Goal: Task Accomplishment & Management: Manage account settings

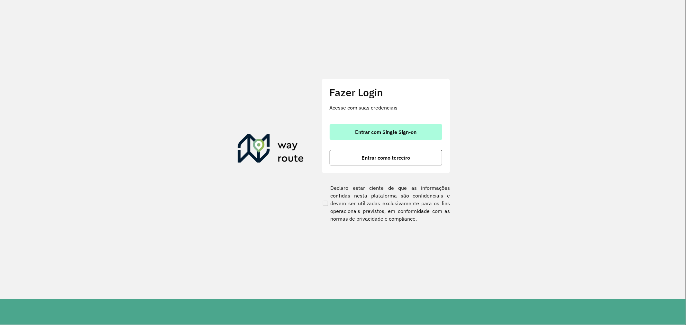
click at [376, 127] on button "Entrar com Single Sign-on" at bounding box center [385, 131] width 113 height 15
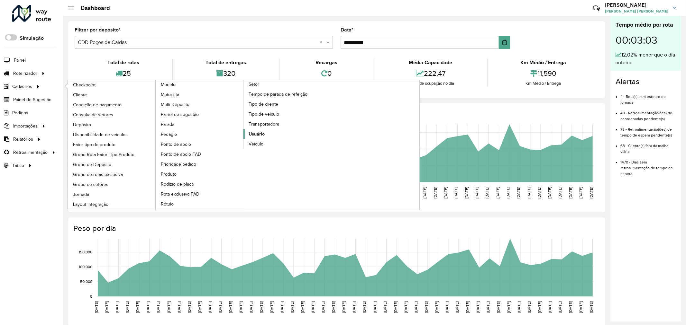
click at [265, 139] on link "Usuário" at bounding box center [287, 134] width 88 height 10
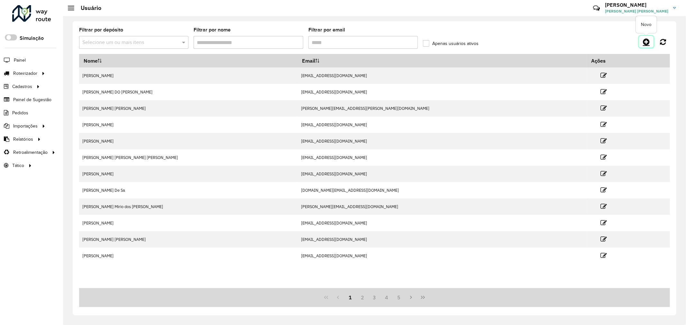
click at [617, 43] on icon at bounding box center [646, 42] width 7 height 8
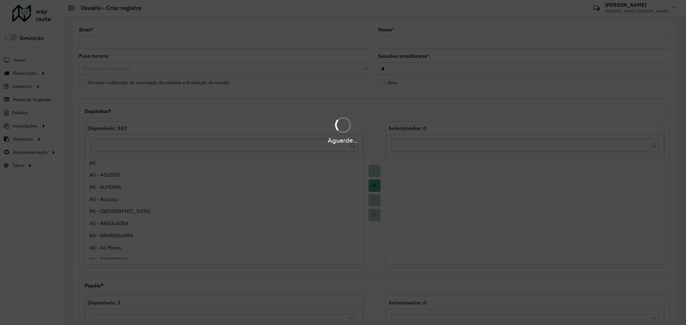
click at [252, 43] on div "Aguarde..." at bounding box center [343, 162] width 686 height 325
click at [253, 42] on div "Aguarde..." at bounding box center [343, 162] width 686 height 325
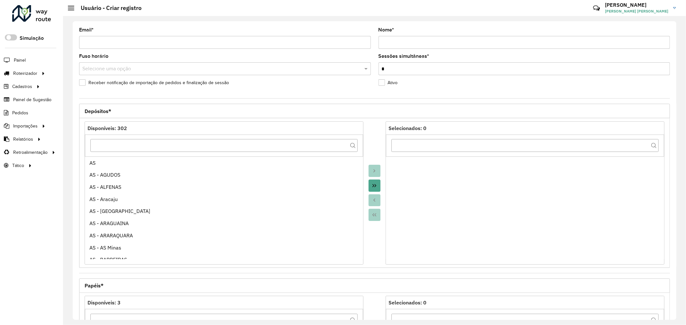
click at [238, 46] on input "Email *" at bounding box center [225, 42] width 292 height 13
paste input "********"
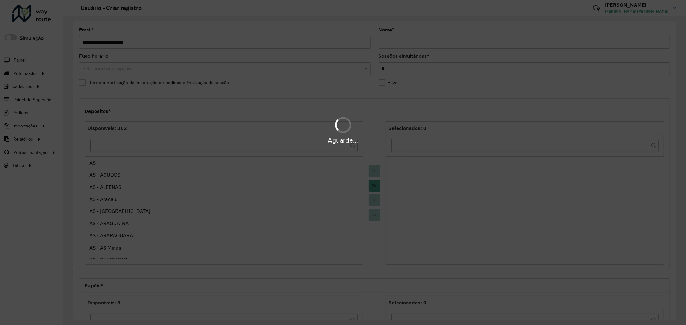
type input "**********"
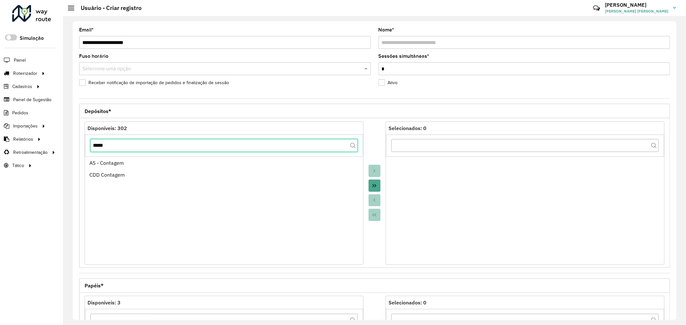
type input "*****"
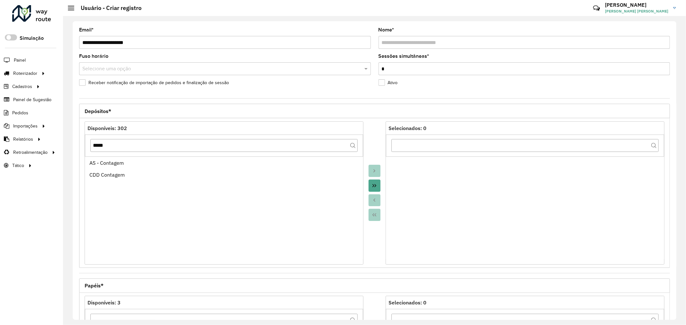
click at [374, 186] on icon "Move All to Target" at bounding box center [374, 185] width 5 height 5
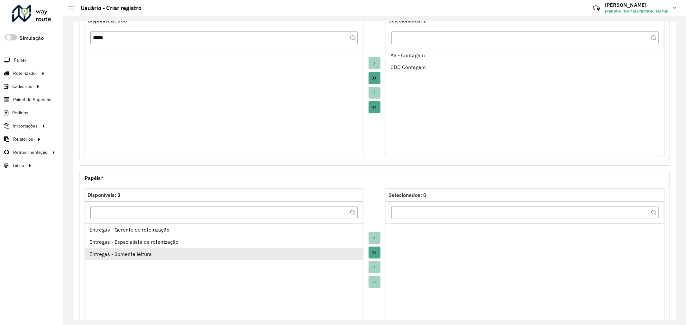
scroll to position [152, 0]
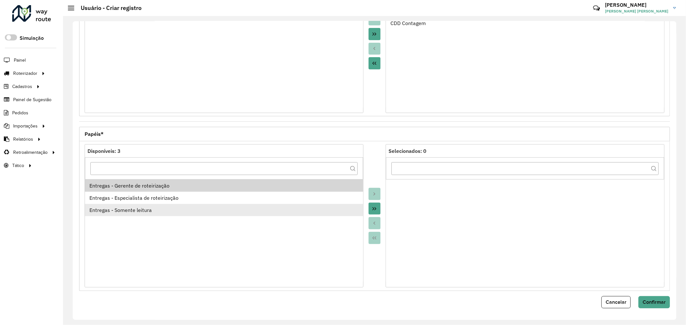
click at [256, 208] on div "Entregas - Somente leitura" at bounding box center [223, 210] width 269 height 8
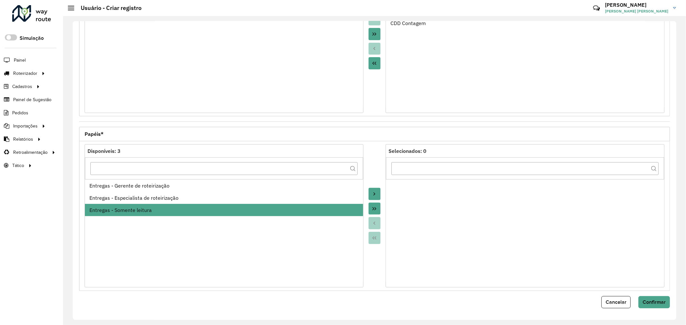
click at [376, 194] on button "Move to Target" at bounding box center [374, 194] width 12 height 12
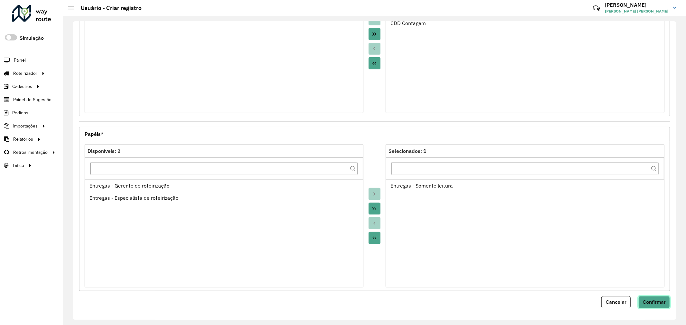
click at [617, 293] on span "Confirmar" at bounding box center [653, 302] width 23 height 5
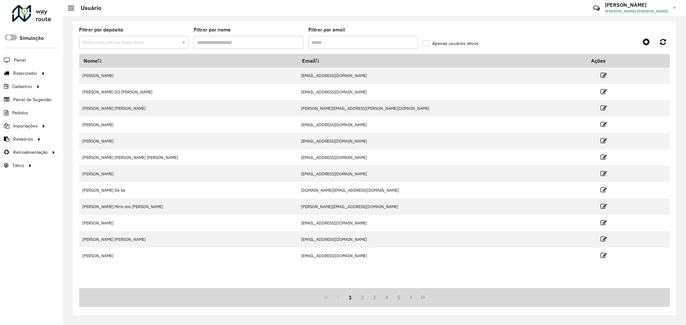
click at [11, 34] on span at bounding box center [11, 37] width 12 height 6
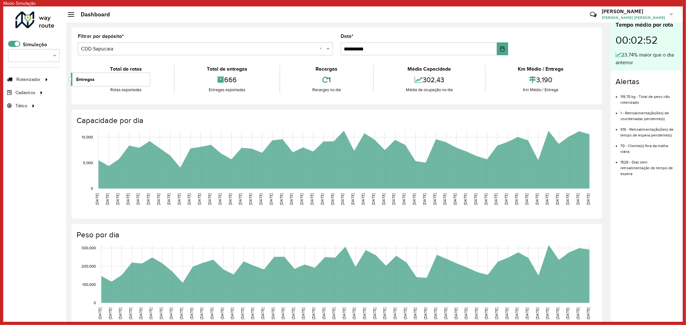
click at [87, 79] on span "Entregas" at bounding box center [85, 79] width 18 height 7
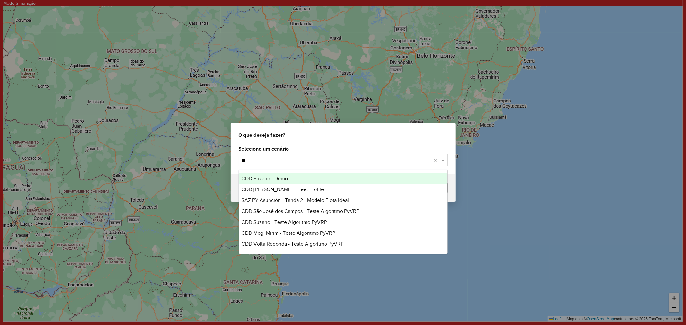
type input "***"
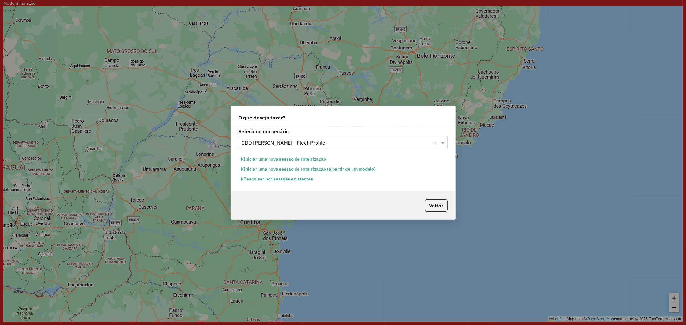
click at [304, 180] on button "Pesquisar por sessões existentes" at bounding box center [277, 179] width 77 height 10
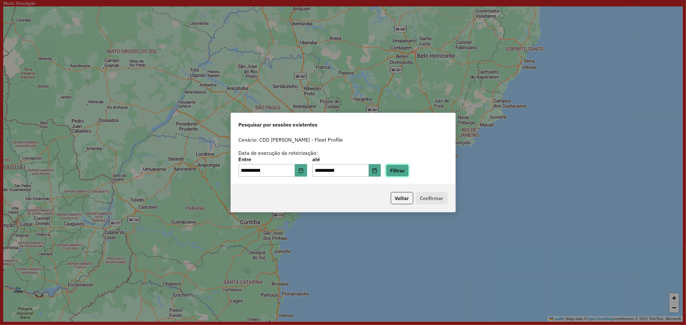
click at [406, 174] on button "Filtrar" at bounding box center [397, 171] width 23 height 12
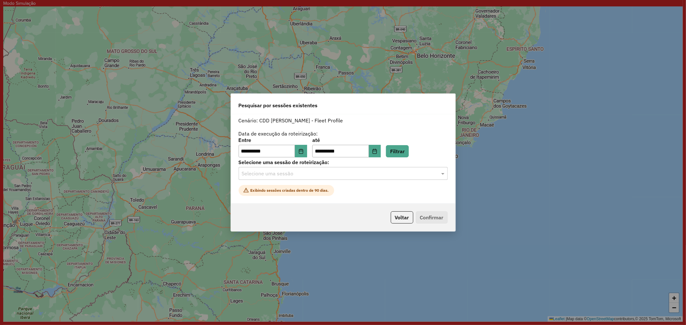
click at [344, 179] on div "Selecione uma sessão" at bounding box center [343, 173] width 209 height 13
drag, startPoint x: 333, startPoint y: 192, endPoint x: 336, endPoint y: 192, distance: 3.5
click at [333, 192] on span "1283348 - 26/09/2025 19:33 (SIMULAÇÃO ANA JULIA)" at bounding box center [303, 192] width 124 height 5
click at [439, 220] on button "Confirmar" at bounding box center [432, 218] width 32 height 12
click at [428, 219] on button "Confirmar" at bounding box center [432, 218] width 32 height 12
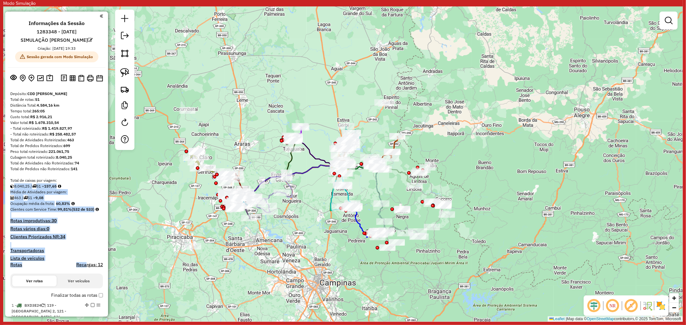
drag, startPoint x: 86, startPoint y: 253, endPoint x: 85, endPoint y: 179, distance: 73.6
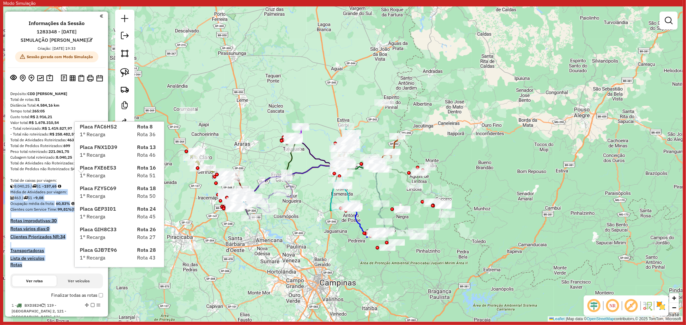
scroll to position [120, 0]
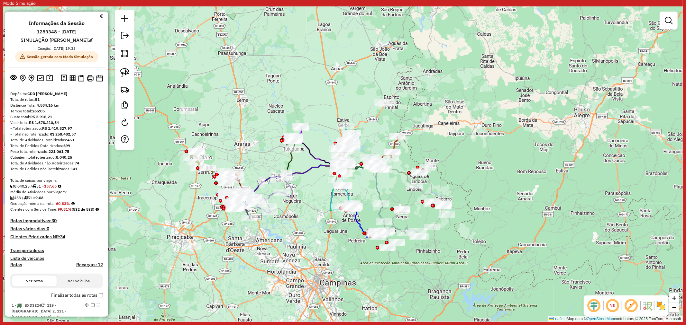
click at [54, 169] on div "Total de Pedidos não Roteirizados: 141" at bounding box center [56, 169] width 93 height 6
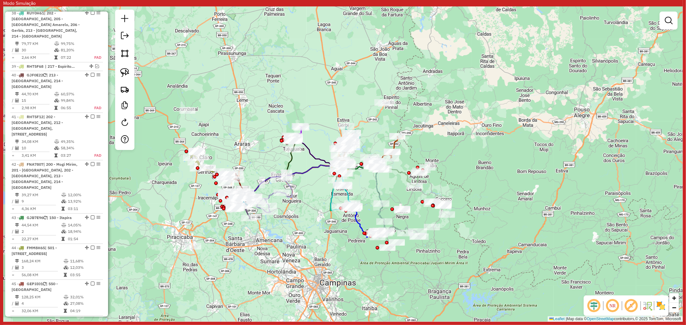
scroll to position [1714, 0]
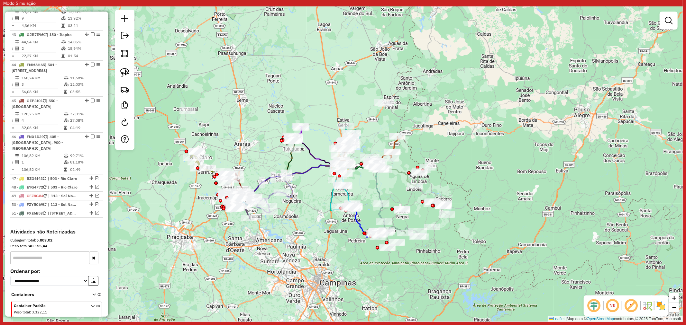
drag, startPoint x: 126, startPoint y: 71, endPoint x: 150, endPoint y: 114, distance: 49.2
click at [126, 71] on img at bounding box center [124, 72] width 9 height 9
drag, startPoint x: 182, startPoint y: 137, endPoint x: 223, endPoint y: 141, distance: 42.0
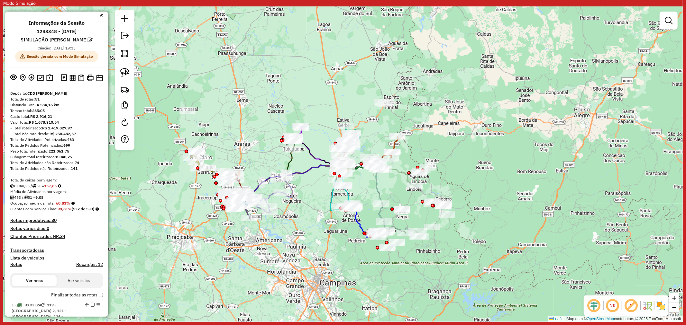
scroll to position [0, 0]
drag, startPoint x: 87, startPoint y: 49, endPoint x: 22, endPoint y: 37, distance: 66.7
click at [22, 37] on ul "Informações da Sessão 1283348 - 26/09/2025 SIMULAÇÃO ANA JULIA Criação: 25/09/2…" at bounding box center [57, 41] width 98 height 42
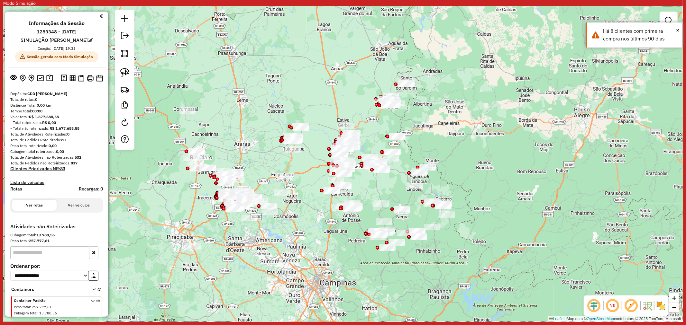
scroll to position [39, 0]
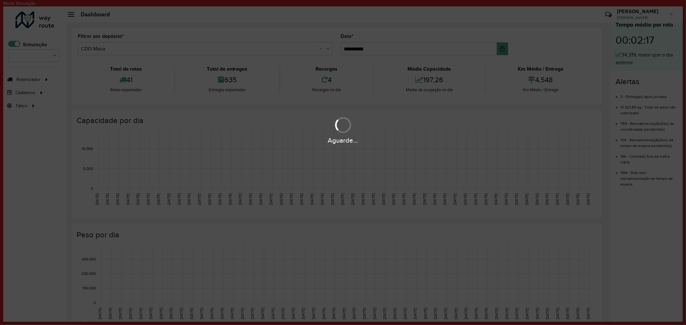
click at [18, 43] on hb-app "**********" at bounding box center [342, 161] width 679 height 322
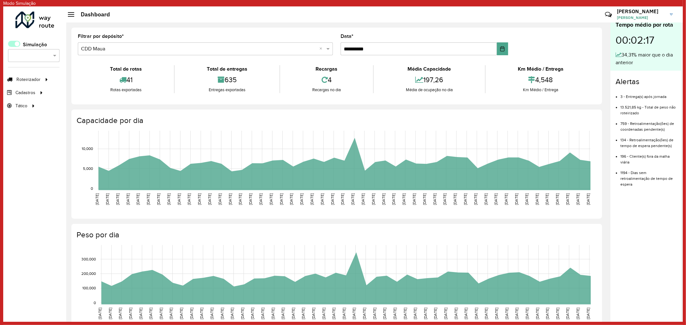
click at [16, 42] on span at bounding box center [14, 44] width 12 height 6
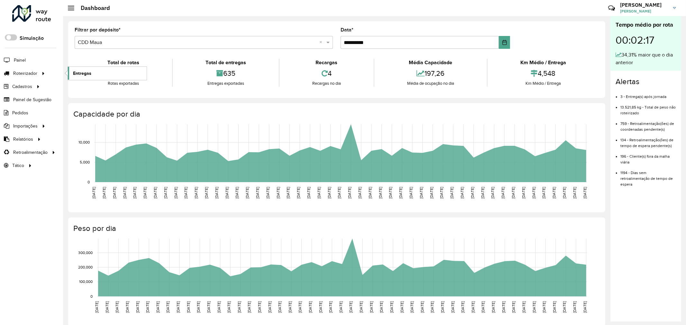
click at [84, 77] on span "Entregas" at bounding box center [82, 73] width 18 height 7
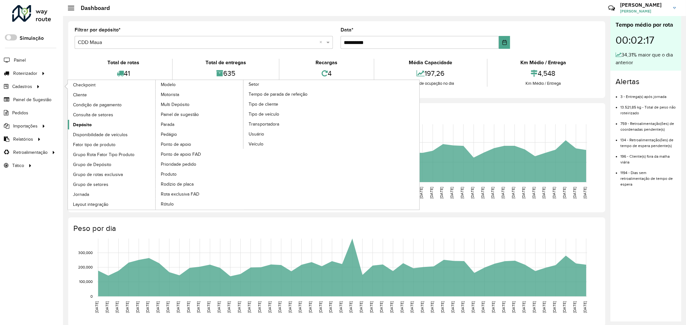
click at [97, 124] on link "Depósito" at bounding box center [112, 125] width 88 height 10
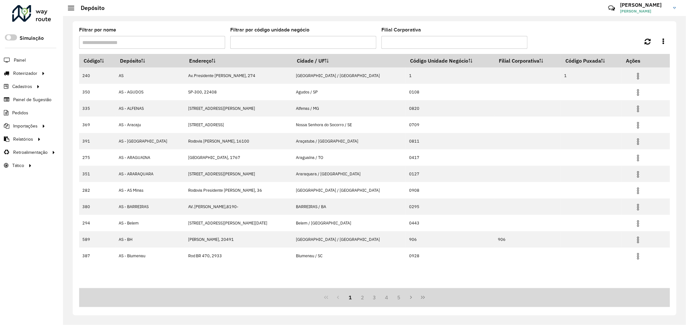
click at [122, 40] on input "Filtrar por nome" at bounding box center [152, 42] width 146 height 13
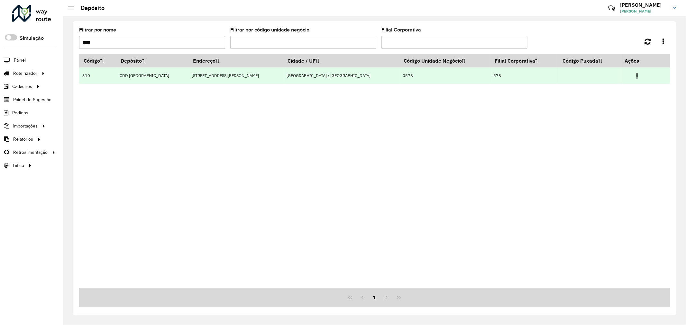
type input "****"
click at [633, 74] on img at bounding box center [637, 76] width 8 height 8
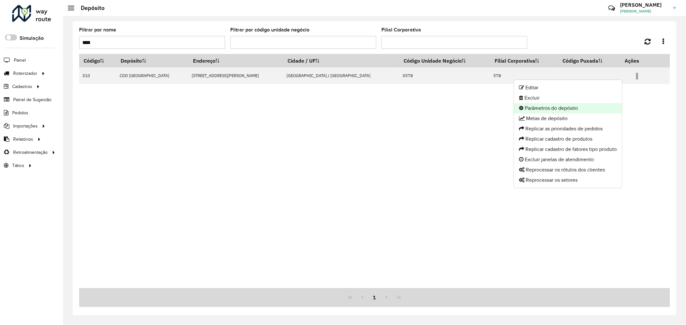
click at [567, 111] on li "Parâmetros do depósito" at bounding box center [568, 108] width 108 height 10
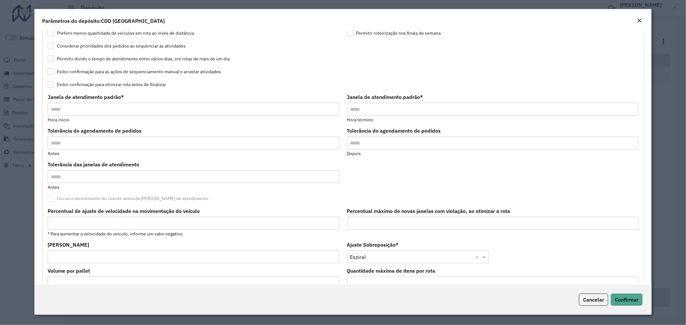
scroll to position [118, 0]
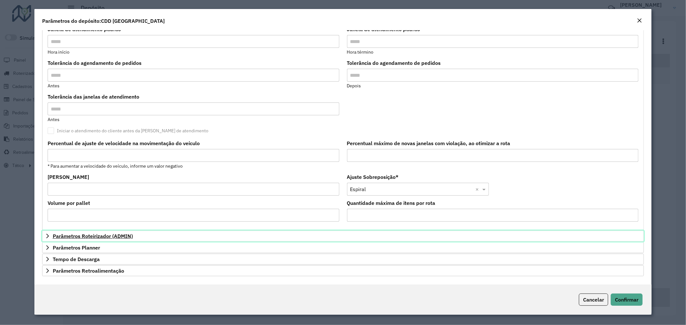
click at [74, 234] on span "Parâmetros Roteirizador (ADMIN)" at bounding box center [93, 236] width 80 height 5
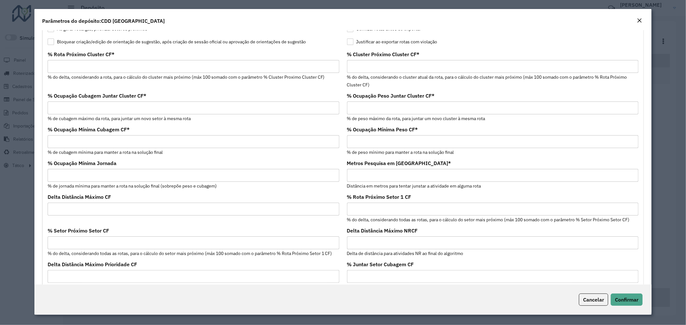
scroll to position [0, 0]
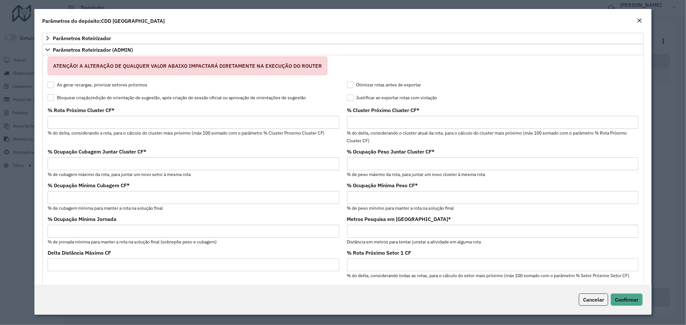
click at [142, 96] on label "Bloquear criação/edição de orientação de sugestão, após criação de sessão ofici…" at bounding box center [177, 98] width 258 height 7
click at [624, 296] on button "Confirmar" at bounding box center [626, 300] width 32 height 12
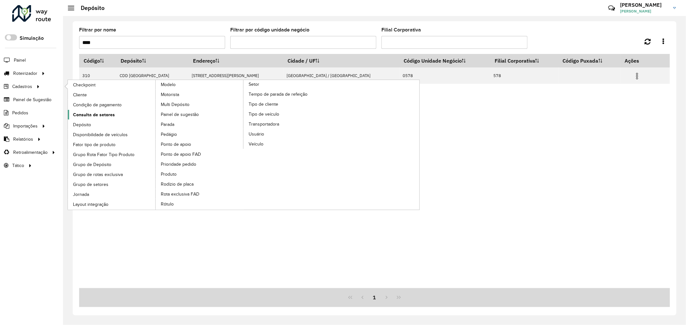
click at [99, 116] on span "Consulta de setores" at bounding box center [94, 115] width 42 height 7
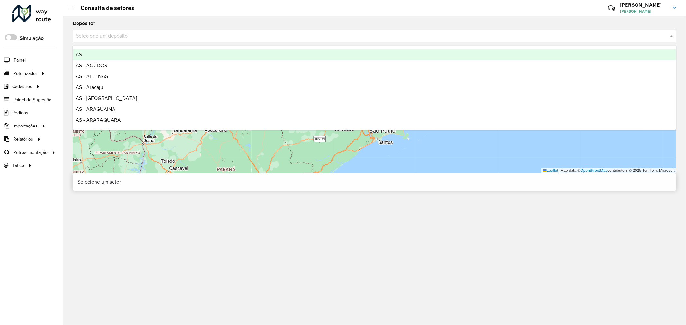
click at [185, 32] on input "text" at bounding box center [368, 36] width 584 height 8
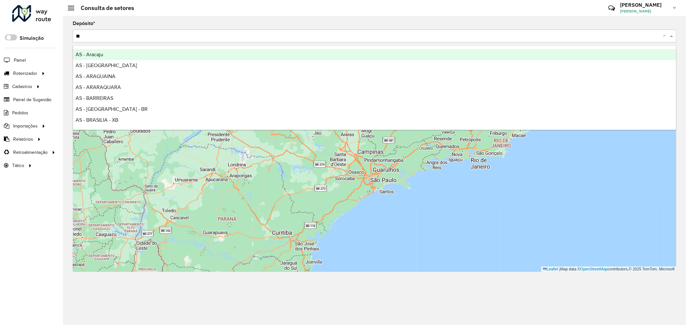
type input "***"
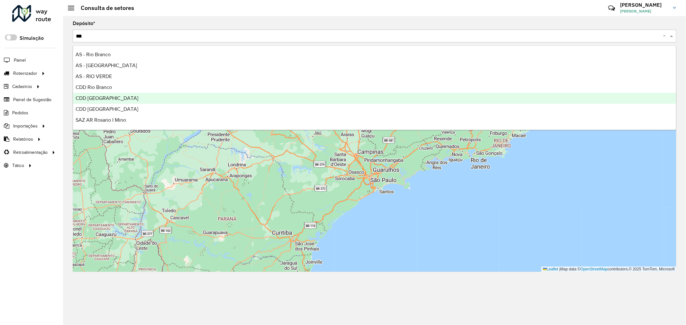
click at [137, 98] on div "CDD Rio de Janeiro" at bounding box center [374, 98] width 603 height 11
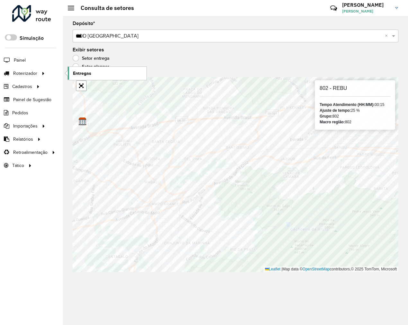
click at [79, 72] on span "Entregas" at bounding box center [82, 73] width 18 height 7
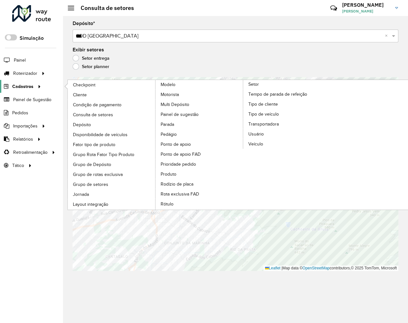
click at [23, 86] on span "Cadastros" at bounding box center [22, 86] width 21 height 7
click at [101, 199] on link "Jornada" at bounding box center [112, 195] width 88 height 10
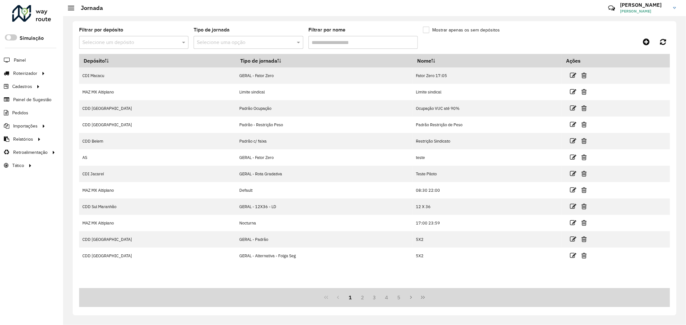
click at [98, 41] on input "text" at bounding box center [127, 43] width 90 height 8
type input "*****"
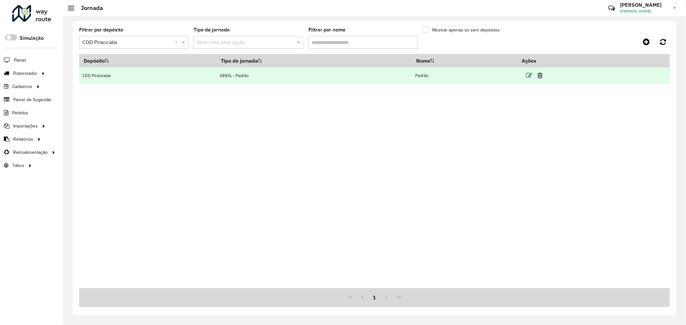
click at [529, 77] on icon at bounding box center [529, 75] width 6 height 6
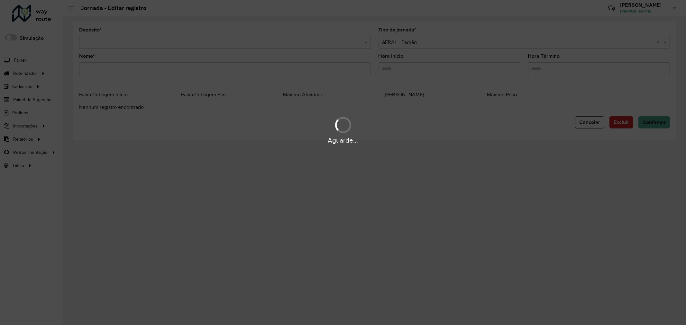
click at [532, 66] on div "Aguarde..." at bounding box center [343, 162] width 686 height 325
click at [531, 68] on div "Aguarde..." at bounding box center [343, 162] width 686 height 325
click at [532, 69] on div "Aguarde..." at bounding box center [343, 162] width 686 height 325
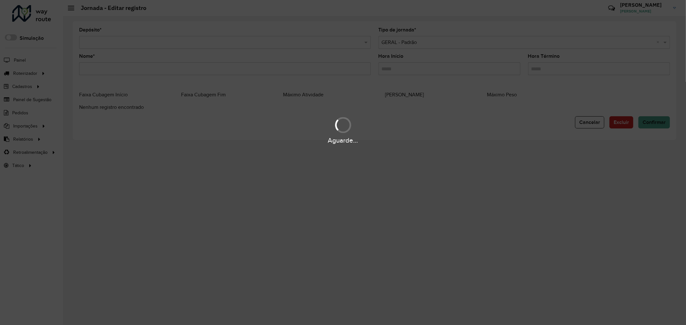
click at [532, 69] on div "Aguarde..." at bounding box center [343, 162] width 686 height 325
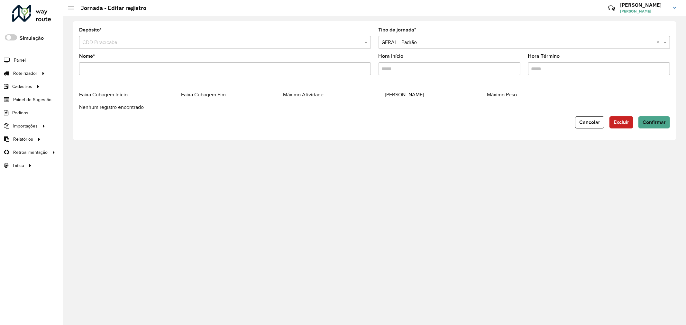
drag, startPoint x: 530, startPoint y: 68, endPoint x: 602, endPoint y: 59, distance: 73.0
click at [602, 59] on div "Hora Término" at bounding box center [599, 64] width 142 height 21
type input "*****"
click at [654, 118] on button "Confirmar" at bounding box center [654, 122] width 32 height 12
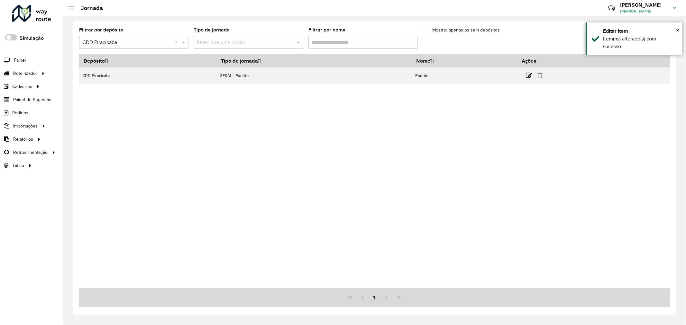
click at [532, 120] on div "Depósito Tipo de jornada Nome Ações CDD Piracicaba GERAL - Padrão Padrão" at bounding box center [374, 171] width 591 height 234
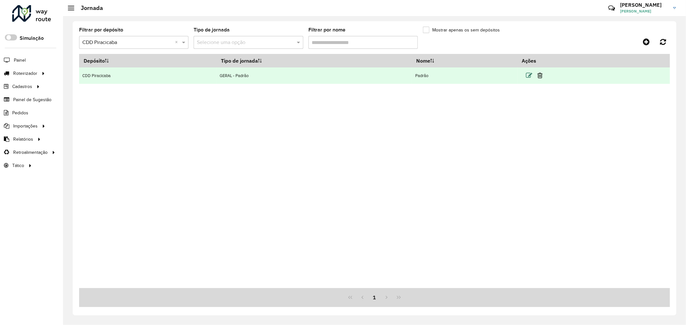
click at [528, 77] on icon at bounding box center [529, 75] width 6 height 6
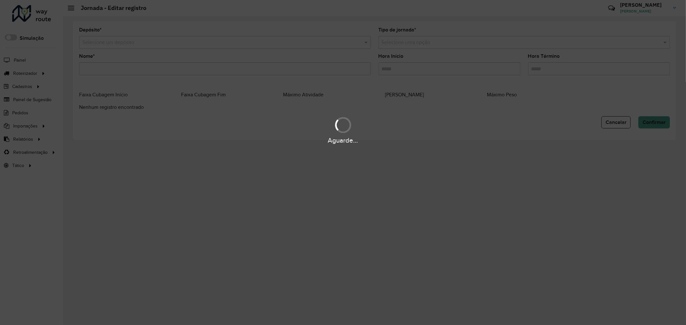
click at [529, 70] on div "Aguarde..." at bounding box center [343, 162] width 686 height 325
click at [534, 71] on div "Aguarde..." at bounding box center [343, 162] width 686 height 325
click at [535, 69] on div "Aguarde..." at bounding box center [343, 162] width 686 height 325
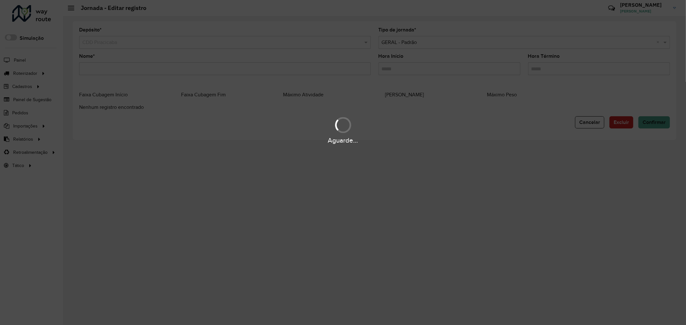
click at [535, 69] on hb-app "Aguarde... Pop-up bloqueado! Seu navegador bloqueou automáticamente a abertura …" at bounding box center [343, 162] width 686 height 325
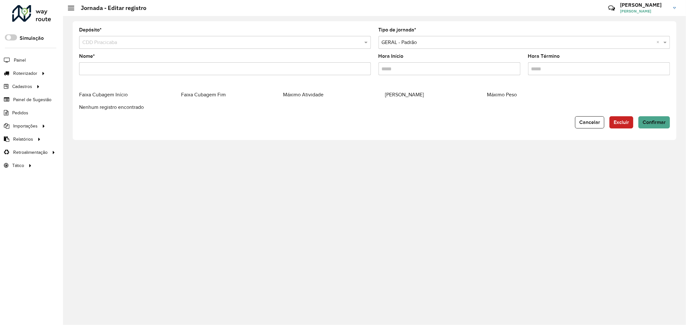
click at [535, 69] on input "Hora Término" at bounding box center [599, 68] width 142 height 13
type input "*****"
click at [661, 120] on span "Confirmar" at bounding box center [653, 122] width 23 height 5
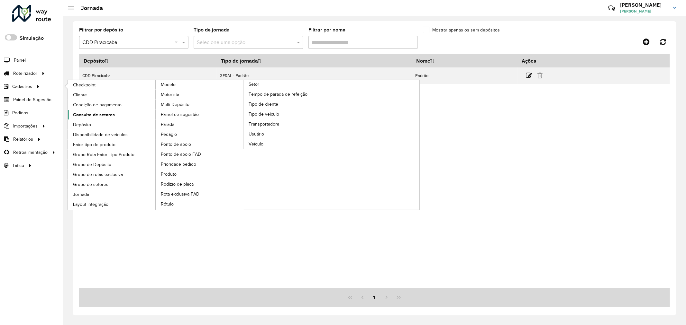
click at [104, 113] on span "Consulta de setores" at bounding box center [94, 115] width 42 height 7
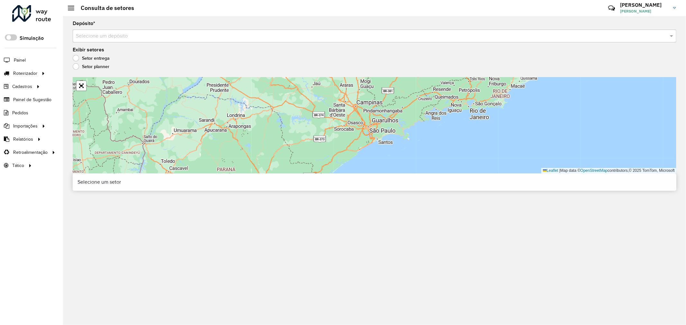
click at [200, 35] on input "text" at bounding box center [368, 36] width 584 height 8
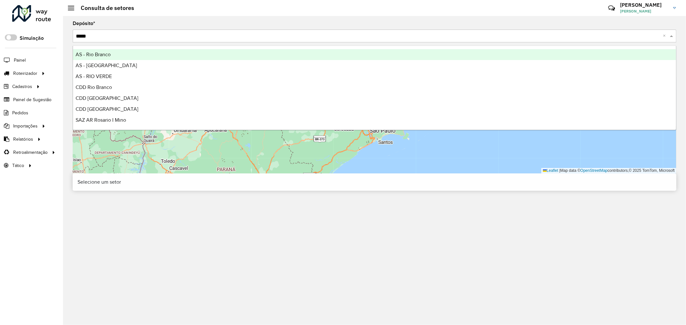
type input "******"
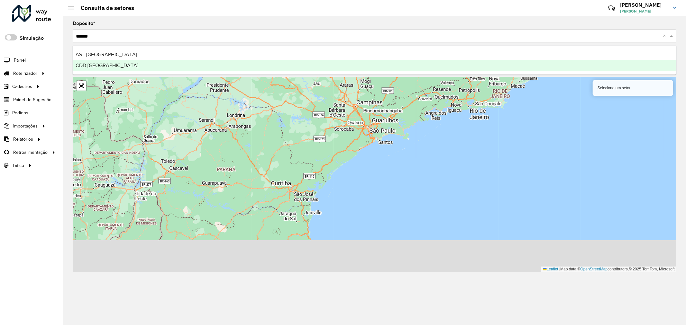
click at [217, 63] on div "CDD [GEOGRAPHIC_DATA]" at bounding box center [374, 65] width 603 height 11
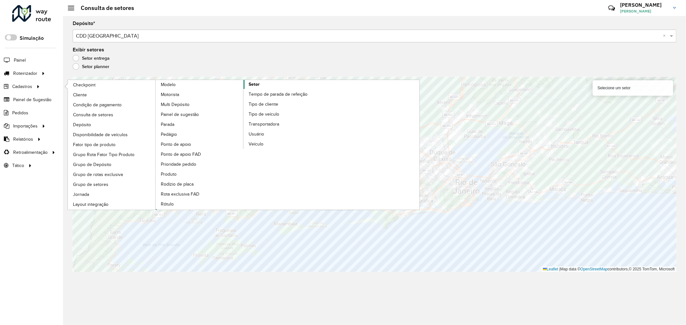
click at [251, 88] on span "Setor" at bounding box center [253, 84] width 11 height 7
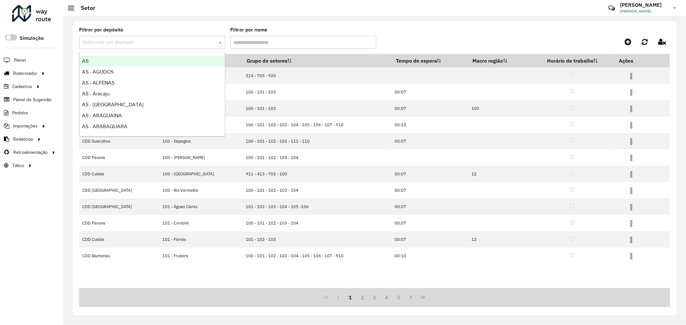
click at [184, 38] on div "Selecione um depósito" at bounding box center [152, 42] width 146 height 13
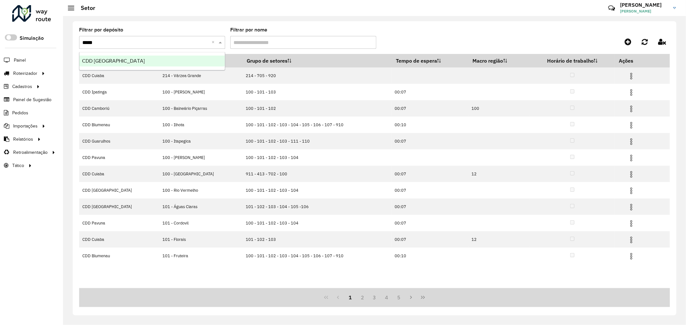
type input "******"
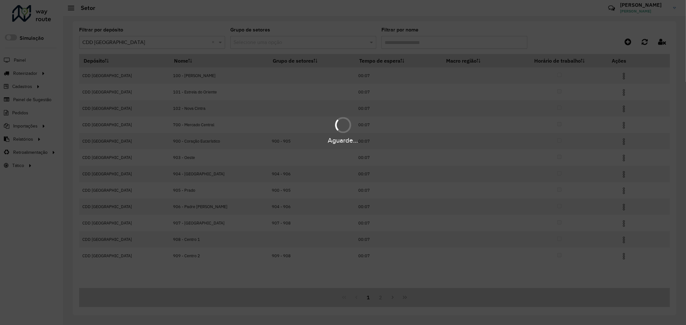
drag, startPoint x: 436, startPoint y: 36, endPoint x: 435, endPoint y: 41, distance: 4.3
click at [436, 38] on input "Filtrar por nome" at bounding box center [454, 42] width 146 height 13
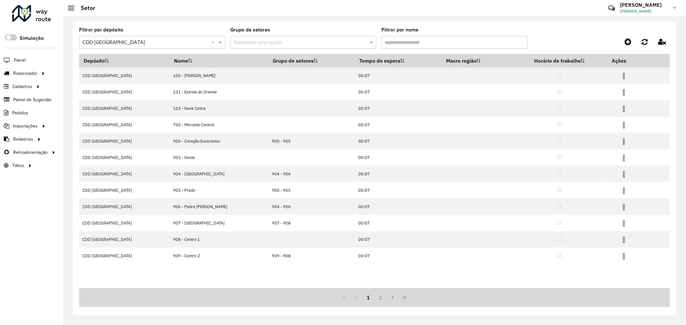
click at [435, 41] on input "Filtrar por nome" at bounding box center [454, 42] width 146 height 13
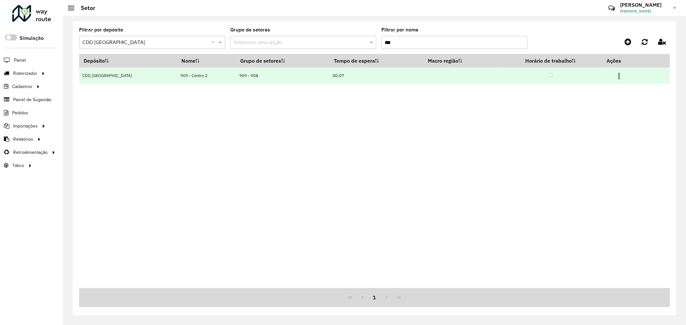
type input "***"
click at [617, 73] on img at bounding box center [619, 76] width 8 height 8
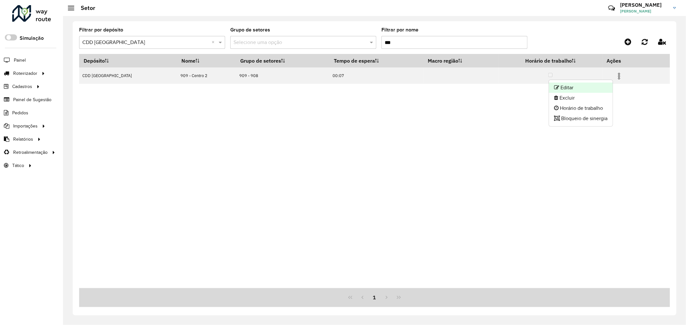
click at [592, 83] on li "Editar" at bounding box center [581, 88] width 64 height 10
click at [398, 40] on input "Filtrar por nome" at bounding box center [454, 42] width 146 height 13
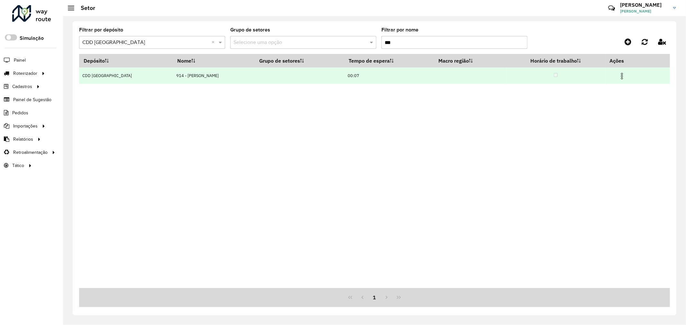
type input "***"
click at [613, 78] on td at bounding box center [624, 76] width 39 height 16
click at [618, 76] on img at bounding box center [622, 76] width 8 height 8
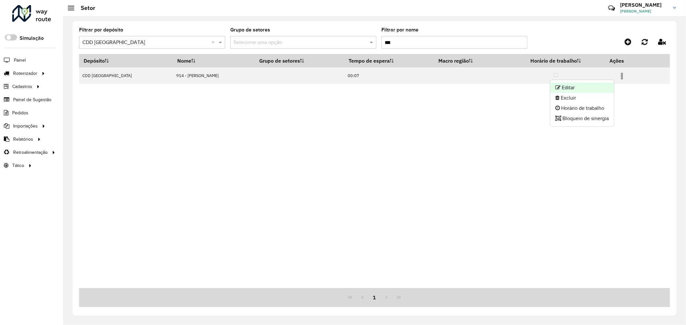
click at [600, 85] on li "Editar" at bounding box center [582, 88] width 64 height 10
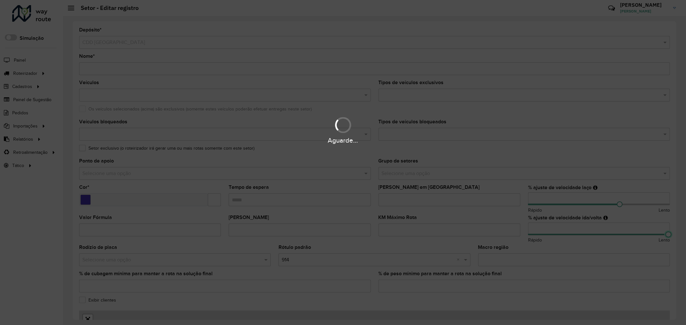
drag, startPoint x: 658, startPoint y: 235, endPoint x: 672, endPoint y: 232, distance: 14.6
click at [672, 232] on hb-app "Aguarde... Pop-up bloqueado! Seu navegador bloqueou automáticamente a abertura …" at bounding box center [343, 162] width 686 height 325
click at [675, 284] on hb-app "Aguarde... Pop-up bloqueado! Seu navegador bloqueou automáticamente a abertura …" at bounding box center [343, 162] width 686 height 325
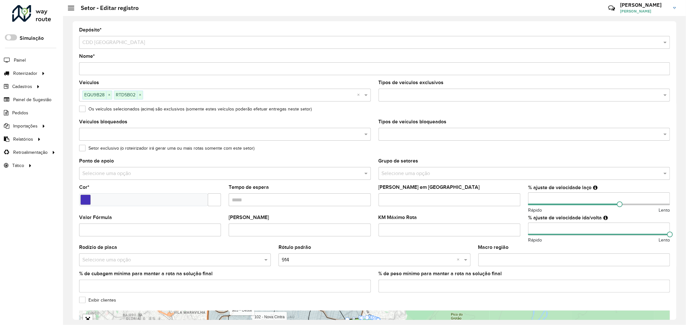
click at [673, 289] on div "Depósito * Selecione um depósito × CDD Belo Horizonte Nome * Veículos EQU9B28 ×…" at bounding box center [374, 170] width 603 height 299
click at [674, 291] on div "Depósito * Selecione um depósito × CDD Belo Horizonte Nome * Veículos EQU9B28 ×…" at bounding box center [374, 170] width 603 height 299
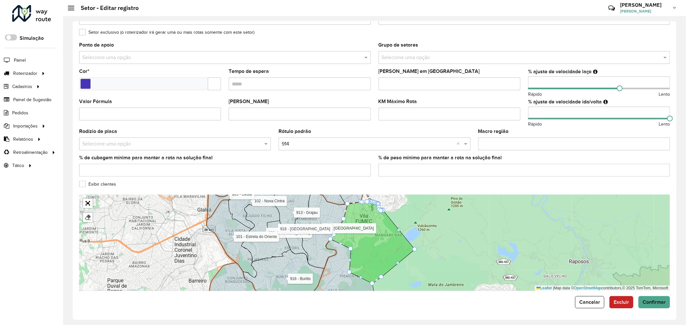
scroll to position [117, 0]
drag, startPoint x: 676, startPoint y: 306, endPoint x: 662, endPoint y: 305, distance: 14.8
click at [676, 306] on div "Depósito * Selecione um depósito × CDD Belo Horizonte Nome * Veículos EQU9B28 ×…" at bounding box center [374, 170] width 623 height 309
click at [661, 303] on span "Confirmar" at bounding box center [653, 302] width 23 height 5
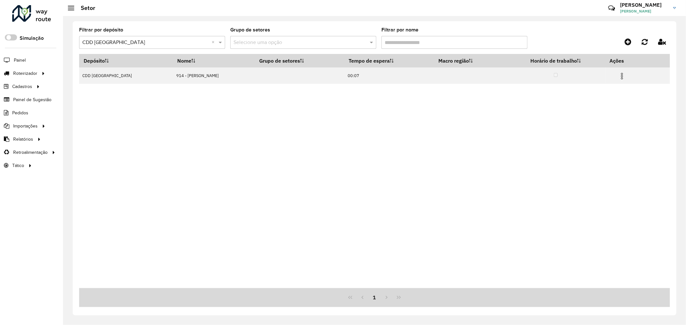
click at [415, 37] on input "Filtrar por nome" at bounding box center [454, 42] width 146 height 13
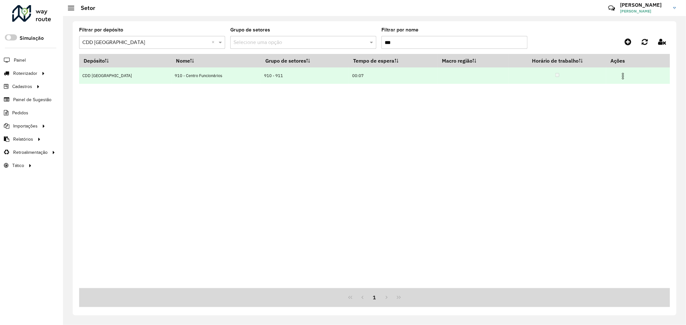
type input "***"
click at [621, 77] on img at bounding box center [623, 76] width 8 height 8
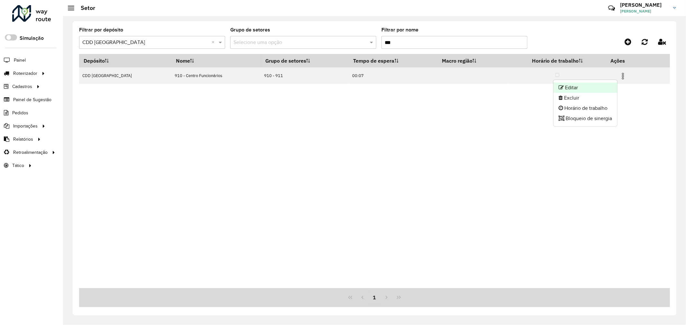
click at [592, 85] on li "Editar" at bounding box center [585, 88] width 64 height 10
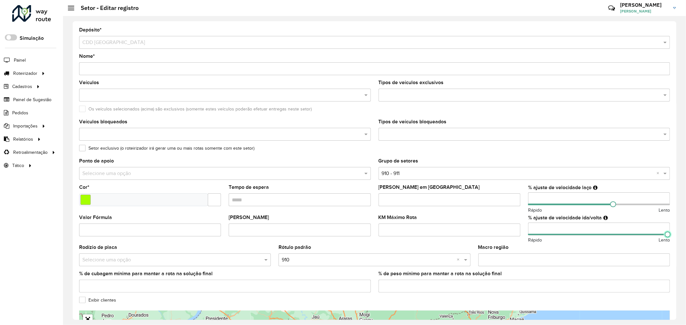
drag, startPoint x: 665, startPoint y: 238, endPoint x: 681, endPoint y: 237, distance: 15.4
click at [681, 237] on div "Depósito * Selecione um depósito × CDD Belo Horizonte Nome * Veículos Tipos de …" at bounding box center [374, 170] width 623 height 309
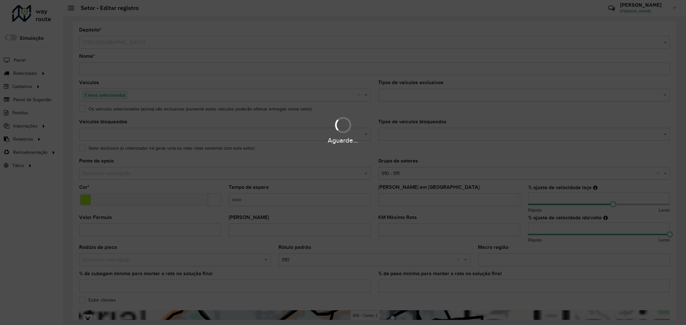
click at [672, 260] on div "Aguarde..." at bounding box center [343, 162] width 686 height 325
click at [674, 261] on div "Aguarde..." at bounding box center [343, 162] width 686 height 325
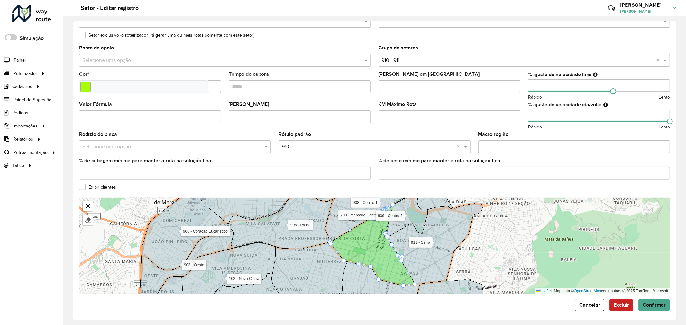
scroll to position [117, 0]
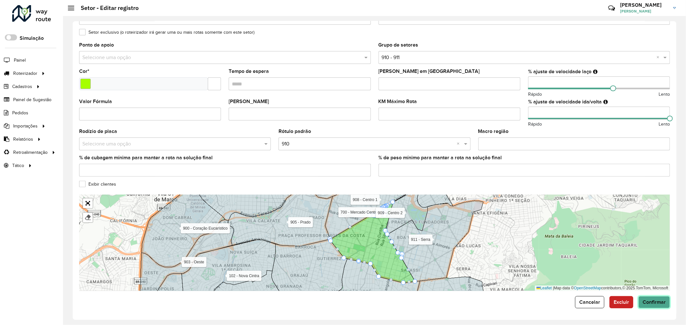
click at [663, 296] on button "Confirmar" at bounding box center [654, 302] width 32 height 12
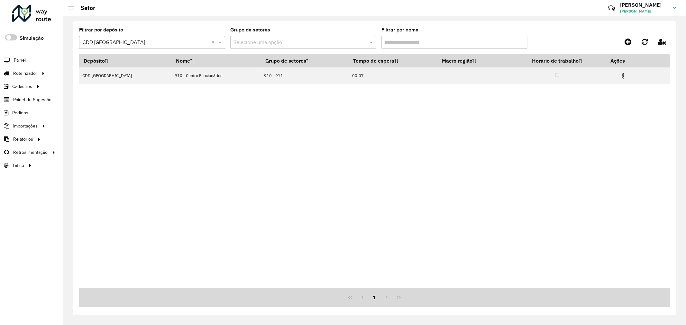
click at [420, 41] on input "Filtrar por nome" at bounding box center [454, 42] width 146 height 13
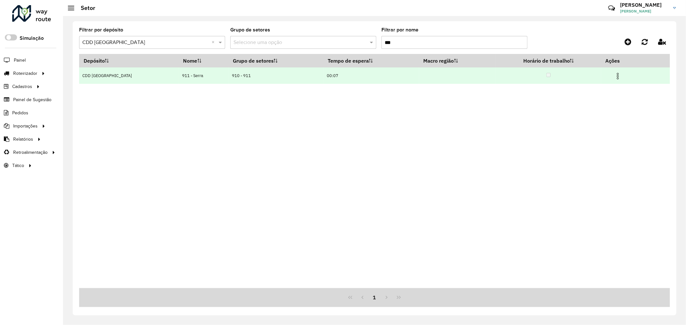
type input "***"
click at [618, 74] on img at bounding box center [618, 76] width 8 height 8
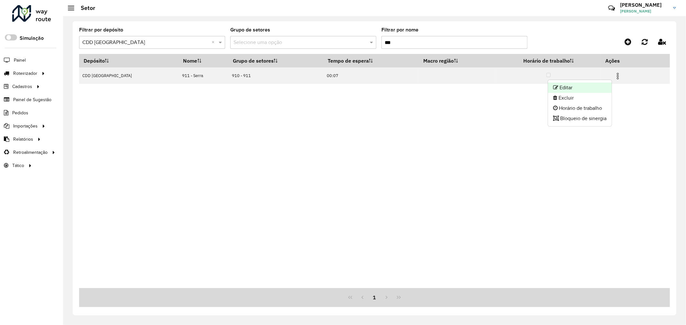
click at [605, 85] on li "Editar" at bounding box center [580, 88] width 64 height 10
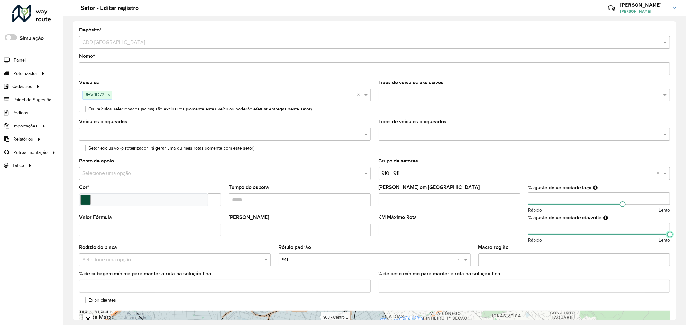
drag, startPoint x: 659, startPoint y: 234, endPoint x: 679, endPoint y: 236, distance: 20.1
click at [679, 236] on div "Depósito * Selecione um depósito × CDD Belo Horizonte Nome * Veículos RHV9D72 ×…" at bounding box center [374, 170] width 623 height 309
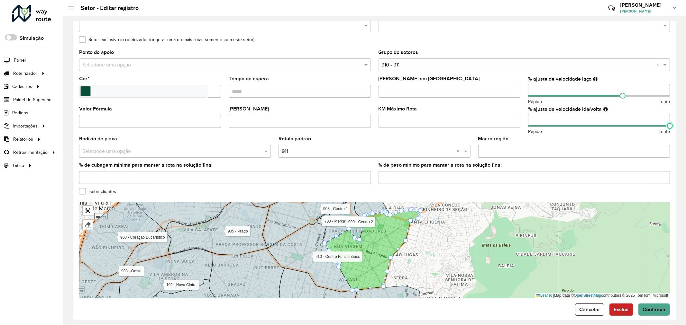
scroll to position [117, 0]
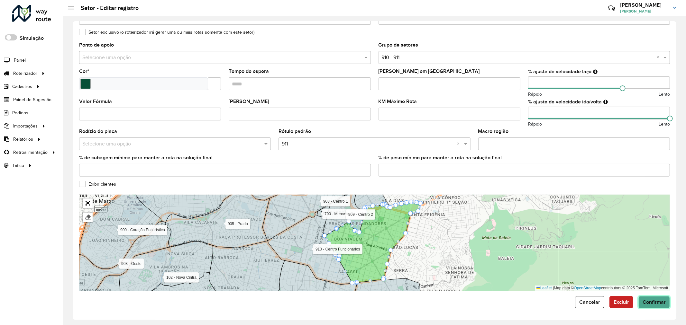
click at [657, 300] on span "Confirmar" at bounding box center [653, 302] width 23 height 5
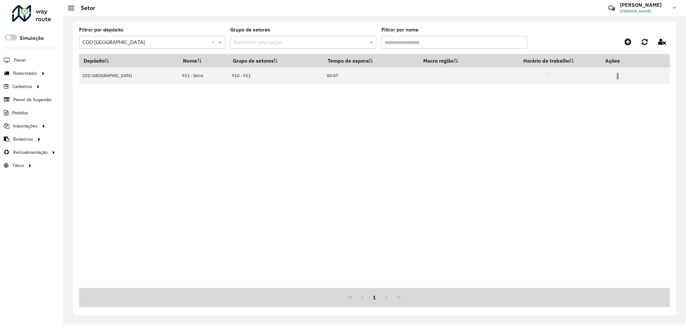
click at [266, 101] on div "Depósito Nome Grupo de setores Tempo de espera Macro região Horário de trabalho…" at bounding box center [374, 171] width 591 height 234
click at [426, 44] on input "Filtrar por nome" at bounding box center [454, 42] width 146 height 13
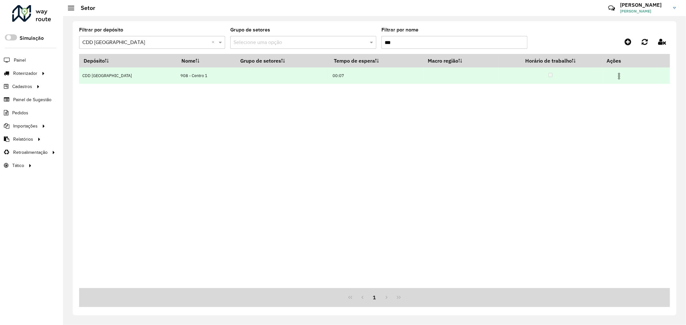
type input "***"
click at [615, 77] on img at bounding box center [619, 76] width 8 height 8
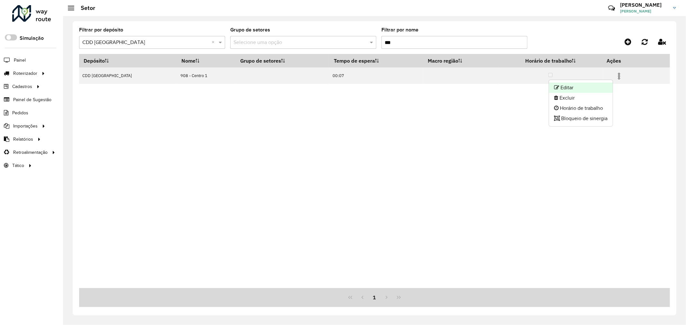
click at [577, 86] on li "Editar" at bounding box center [581, 88] width 64 height 10
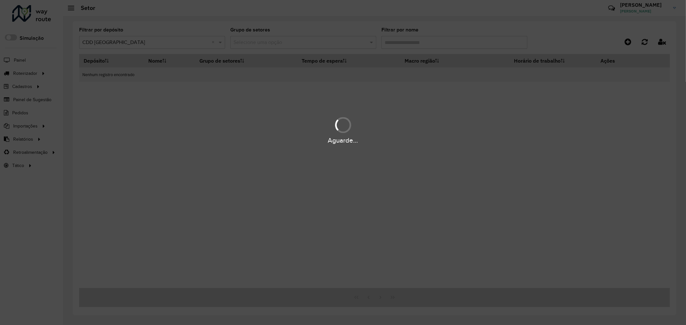
click at [294, 42] on div "Aguarde..." at bounding box center [343, 162] width 686 height 325
click at [422, 43] on div "Aguarde..." at bounding box center [343, 162] width 686 height 325
click at [421, 42] on div "Aguarde..." at bounding box center [343, 162] width 686 height 325
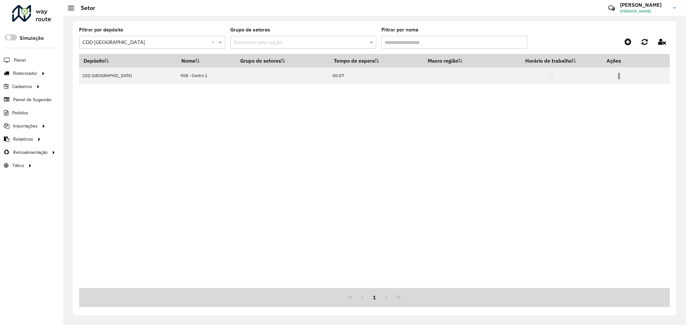
click at [421, 42] on input "Filtrar por nome" at bounding box center [454, 42] width 146 height 13
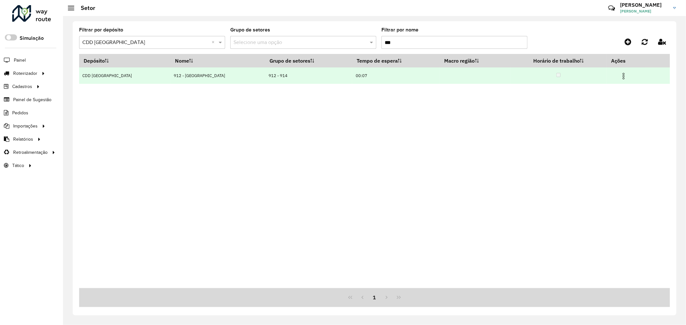
type input "***"
click at [621, 74] on img at bounding box center [623, 76] width 8 height 8
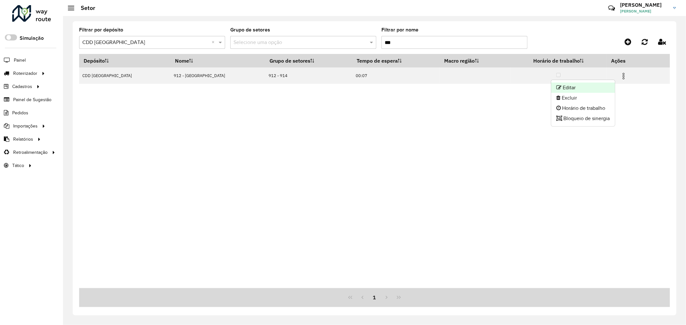
click at [598, 85] on li "Editar" at bounding box center [583, 88] width 64 height 10
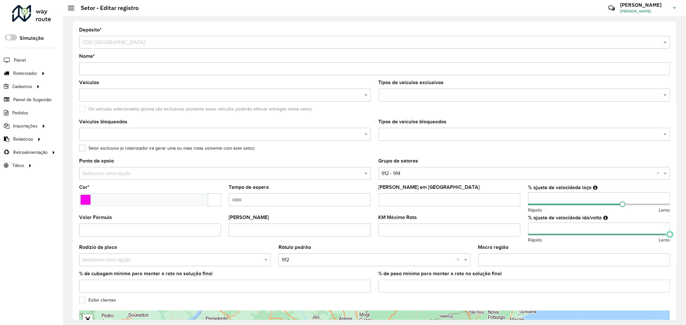
drag, startPoint x: 659, startPoint y: 236, endPoint x: 670, endPoint y: 258, distance: 24.6
click at [677, 239] on div "Depósito * Selecione um depósito × CDD Belo Horizonte Nome * Veículos Tipos de …" at bounding box center [374, 170] width 623 height 309
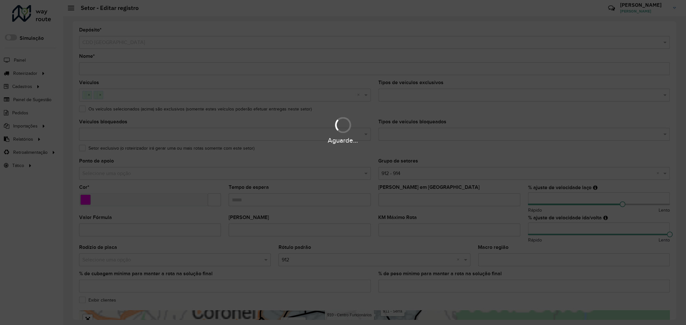
click at [676, 266] on div "Aguarde..." at bounding box center [343, 162] width 686 height 325
click at [674, 266] on hb-app "Aguarde... Pop-up bloqueado! Seu navegador bloqueou automáticamente a abertura …" at bounding box center [343, 162] width 686 height 325
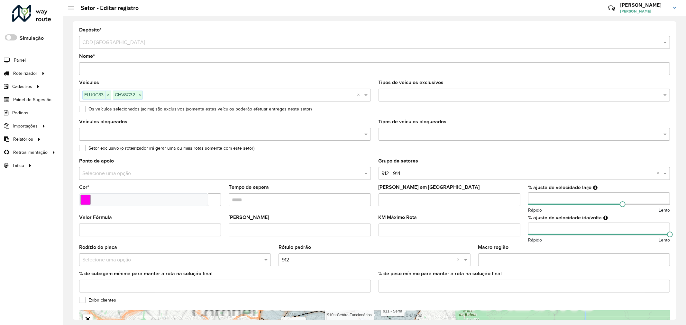
click at [674, 266] on div "Depósito * Selecione um depósito × CDD Belo Horizonte Nome * Veículos FUJ0G83 ×…" at bounding box center [374, 170] width 603 height 299
click at [673, 274] on div "Depósito * Selecione um depósito × CDD Belo Horizonte Nome * Veículos FUJ0G83 ×…" at bounding box center [374, 170] width 603 height 299
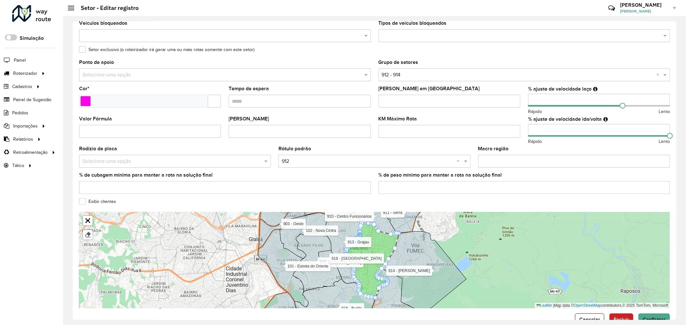
scroll to position [117, 0]
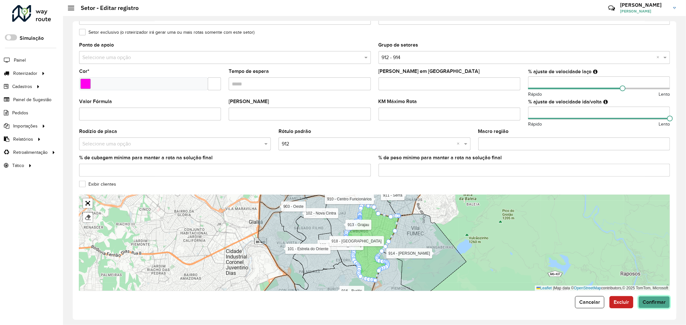
click at [650, 304] on span "Confirmar" at bounding box center [653, 302] width 23 height 5
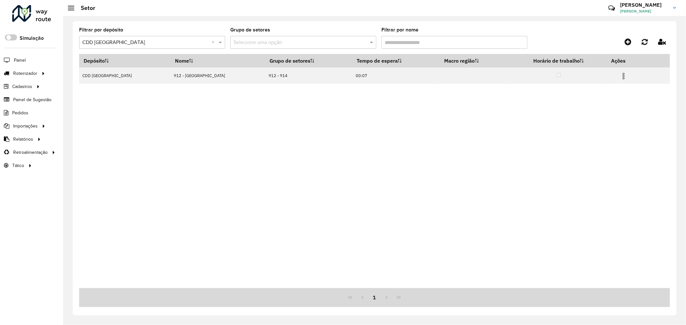
drag, startPoint x: 415, startPoint y: 40, endPoint x: 280, endPoint y: 24, distance: 135.9
click at [304, 36] on formly-group "Filtrar por depósito Selecione um depósito × CDD Belo Horizonte × Grupo de seto…" at bounding box center [298, 41] width 438 height 26
type input "*"
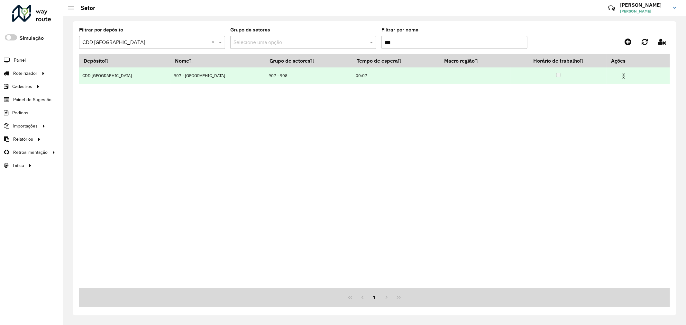
type input "***"
click at [619, 79] on img at bounding box center [623, 76] width 8 height 8
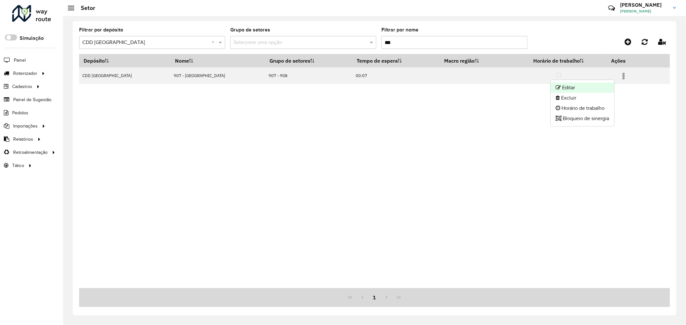
click at [604, 86] on li "Editar" at bounding box center [582, 88] width 64 height 10
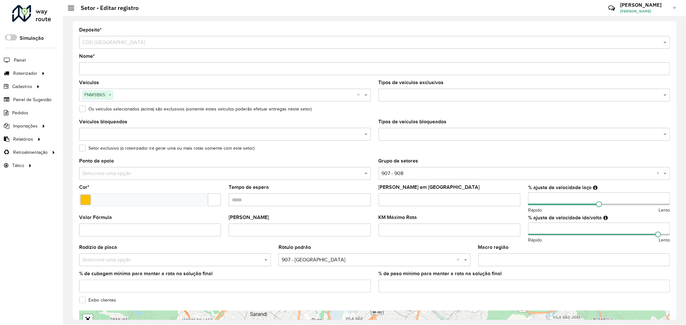
click at [619, 228] on input "number" at bounding box center [599, 229] width 142 height 13
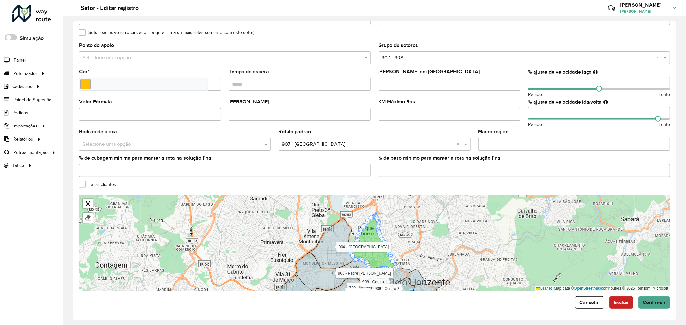
scroll to position [117, 0]
type input "***"
click at [651, 300] on span "Confirmar" at bounding box center [653, 302] width 23 height 5
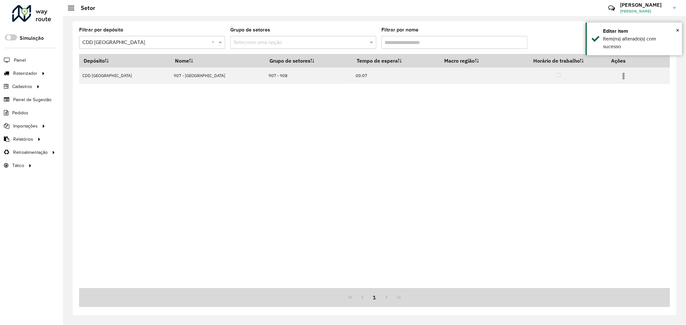
click at [443, 43] on input "Filtrar por nome" at bounding box center [454, 42] width 146 height 13
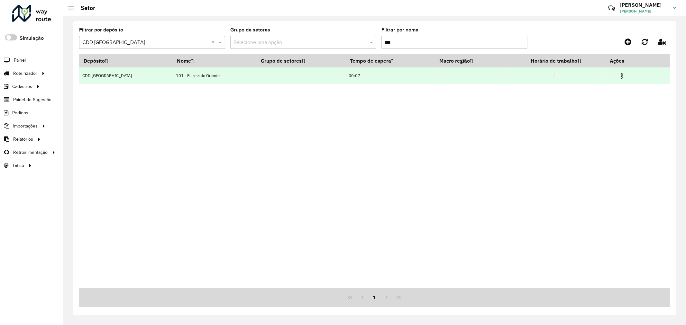
type input "***"
click at [619, 78] on img at bounding box center [622, 76] width 8 height 8
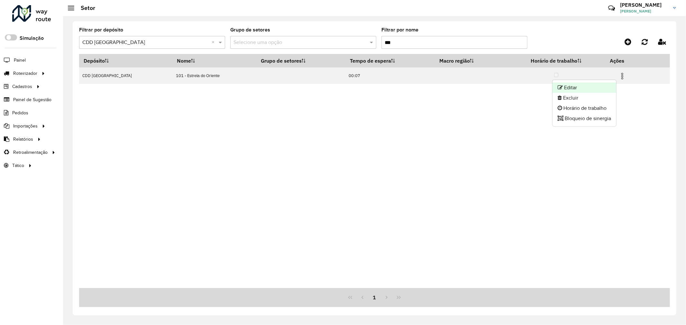
click at [602, 84] on li "Editar" at bounding box center [584, 88] width 64 height 10
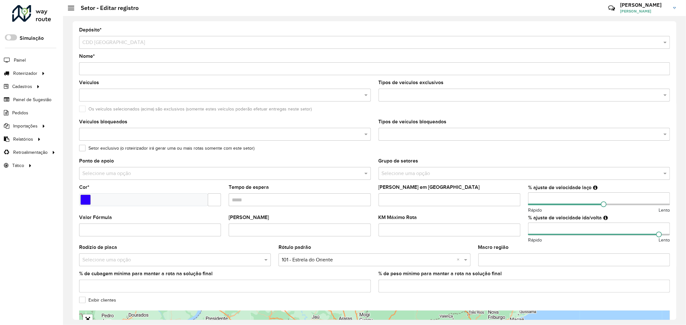
click at [626, 233] on input "number" at bounding box center [599, 229] width 142 height 13
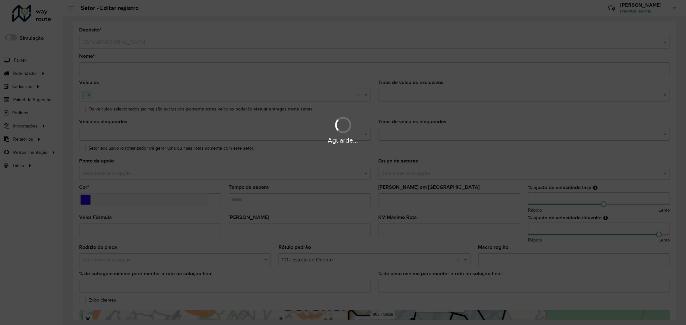
click at [619, 233] on div "Aguarde..." at bounding box center [343, 162] width 686 height 325
click at [614, 230] on hb-app "Aguarde... Pop-up bloqueado! Seu navegador bloqueou automáticamente a abertura …" at bounding box center [343, 162] width 686 height 325
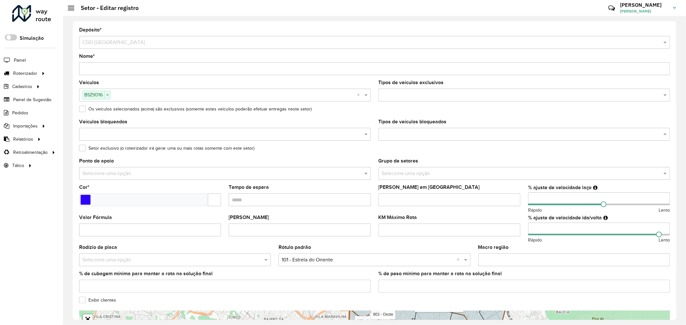
click at [614, 230] on input "number" at bounding box center [599, 229] width 142 height 13
type input "***"
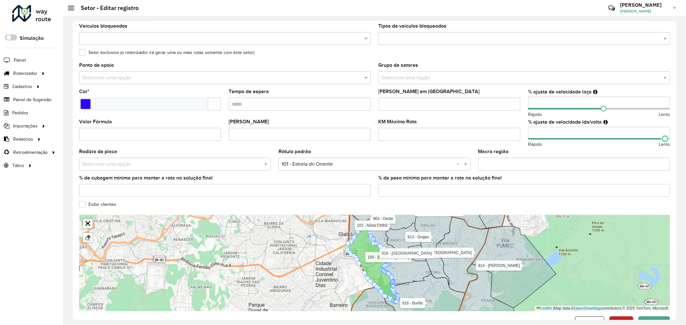
scroll to position [117, 0]
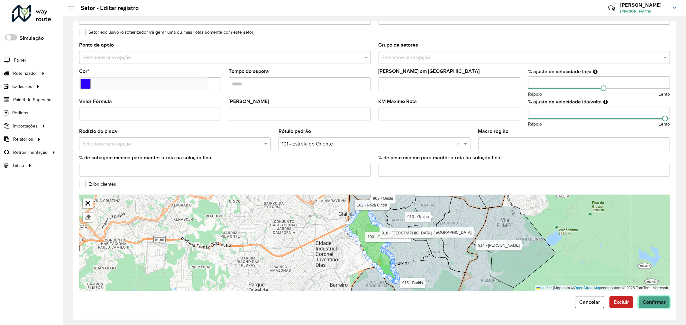
click at [666, 305] on button "Confirmar" at bounding box center [654, 302] width 32 height 12
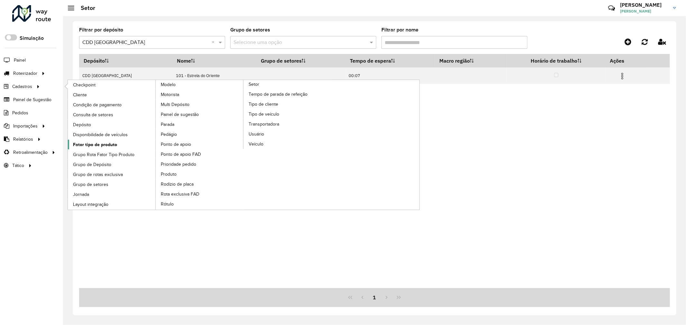
click at [113, 146] on span "Fator tipo de produto" at bounding box center [95, 144] width 44 height 7
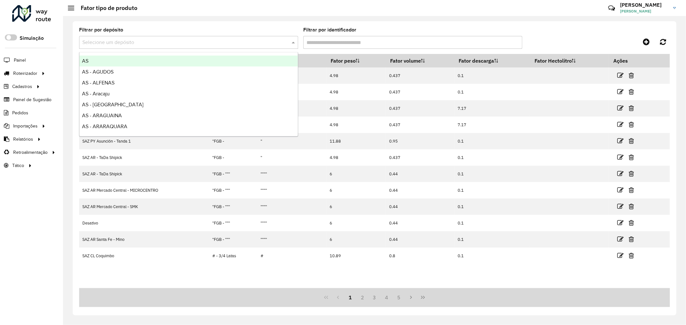
click at [264, 46] on div "Selecione um depósito" at bounding box center [188, 42] width 219 height 13
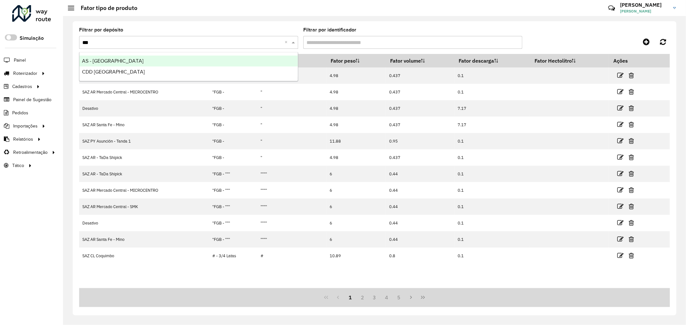
type input "****"
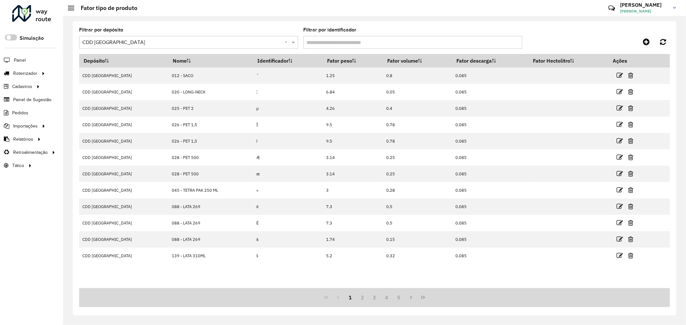
click at [342, 43] on input "Filtrar por identificador" at bounding box center [412, 42] width 219 height 13
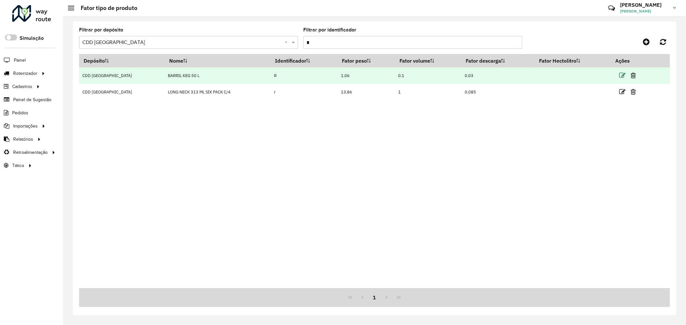
type input "*"
click at [623, 75] on icon at bounding box center [622, 75] width 6 height 6
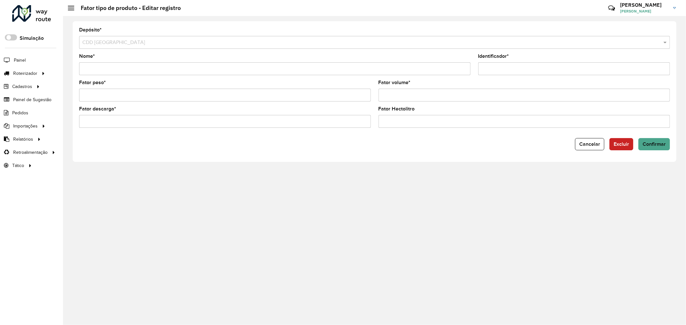
click at [126, 210] on div "Depósito * Selecione um depósito × CDD Curitiba Nome * Identificador * Fator pe…" at bounding box center [374, 170] width 623 height 309
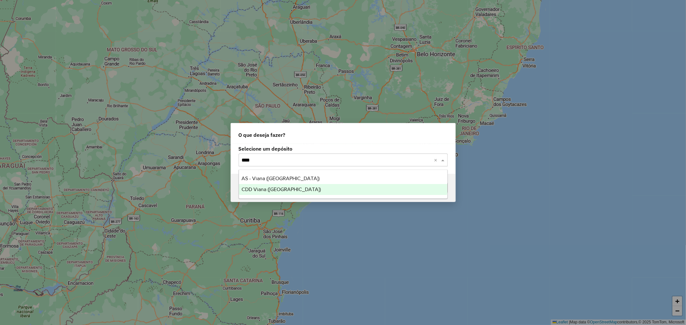
type input "*****"
click at [336, 186] on div "CDD Viana ([GEOGRAPHIC_DATA])" at bounding box center [343, 189] width 208 height 11
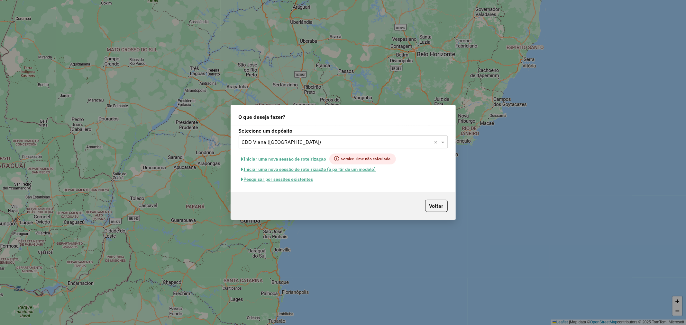
click at [296, 179] on button "Pesquisar por sessões existentes" at bounding box center [277, 180] width 77 height 10
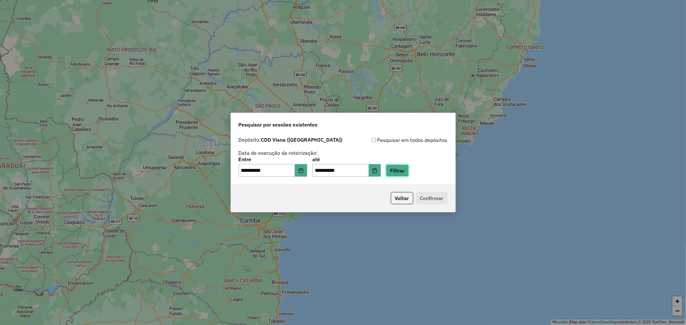
click at [409, 168] on button "Filtrar" at bounding box center [397, 171] width 23 height 12
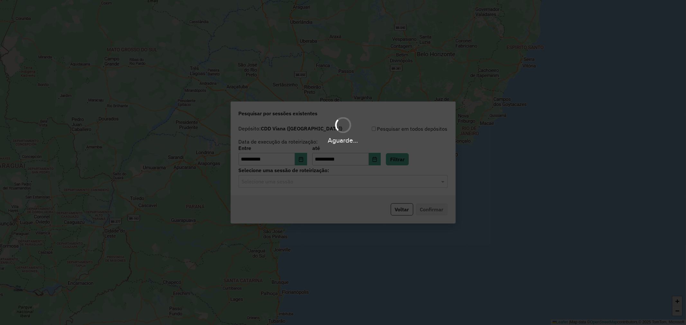
click at [338, 183] on div "Aguarde..." at bounding box center [343, 162] width 686 height 325
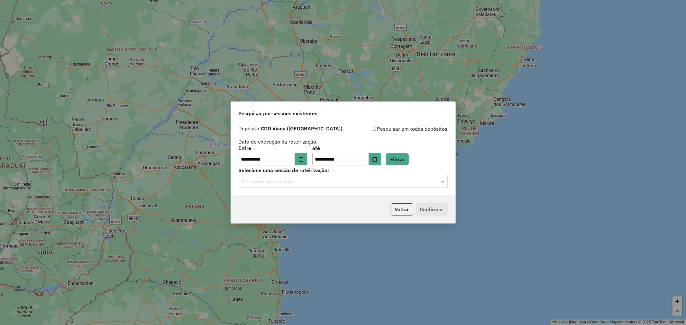
click at [345, 184] on input "text" at bounding box center [337, 182] width 190 height 8
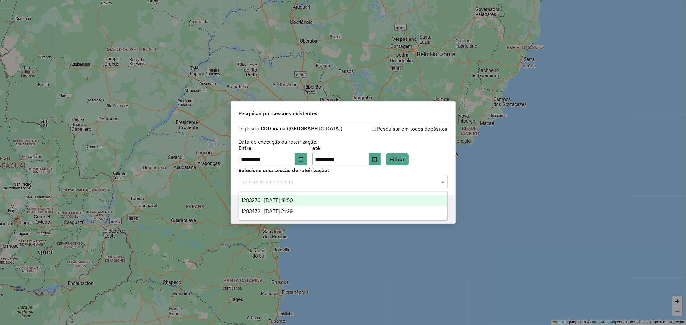
click at [325, 200] on div "1283276 - 26/09/2025 18:50" at bounding box center [343, 200] width 208 height 11
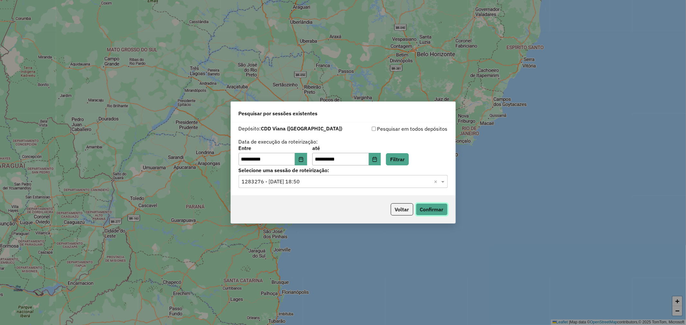
click at [441, 208] on button "Confirmar" at bounding box center [432, 209] width 32 height 12
click at [406, 211] on button "Voltar" at bounding box center [402, 209] width 23 height 12
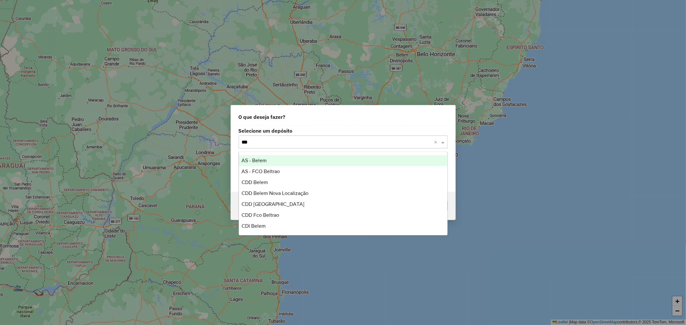
type input "****"
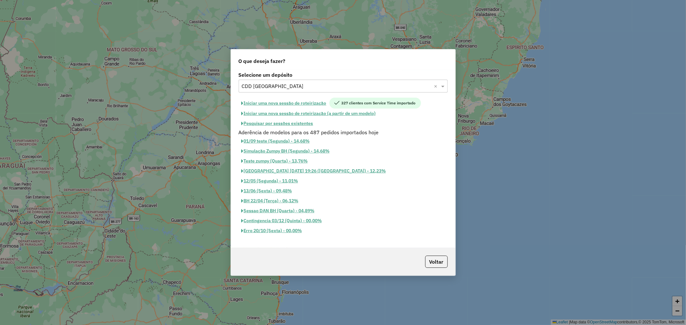
click at [283, 123] on button "Pesquisar por sessões existentes" at bounding box center [277, 124] width 77 height 10
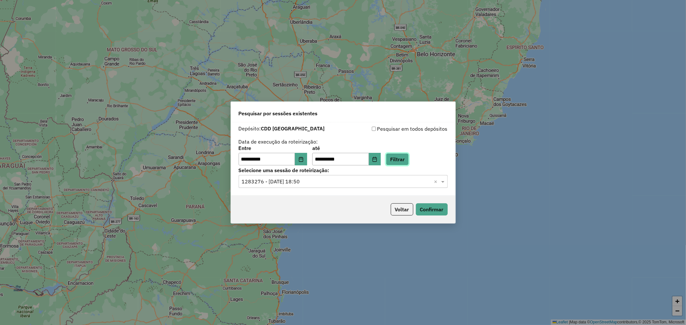
click at [409, 159] on button "Filtrar" at bounding box center [397, 159] width 23 height 12
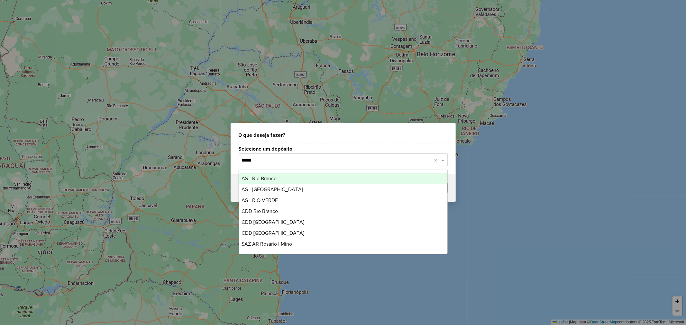
type input "******"
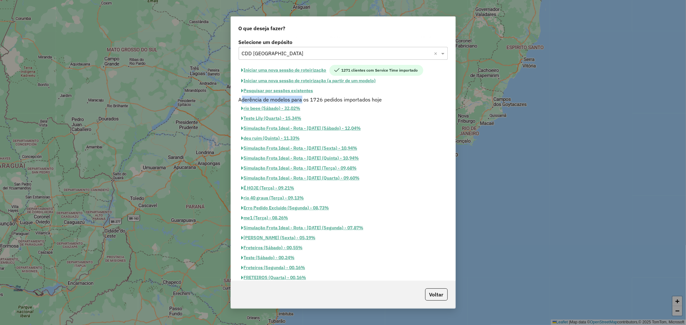
click at [299, 95] on div "Selecione um depósito Selecione um depósito × CDD [GEOGRAPHIC_DATA] × Iniciar u…" at bounding box center [343, 159] width 224 height 244
click at [296, 91] on button "Pesquisar por sessões existentes" at bounding box center [277, 91] width 77 height 10
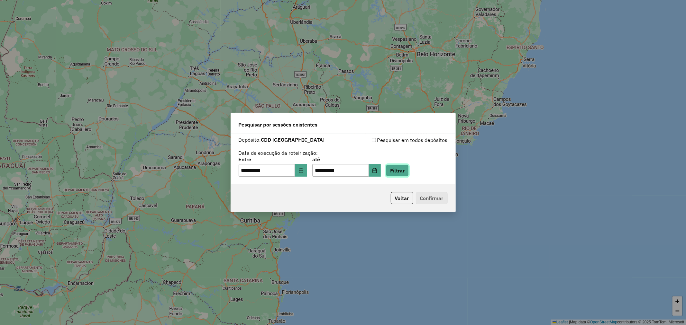
click at [409, 172] on button "Filtrar" at bounding box center [397, 171] width 23 height 12
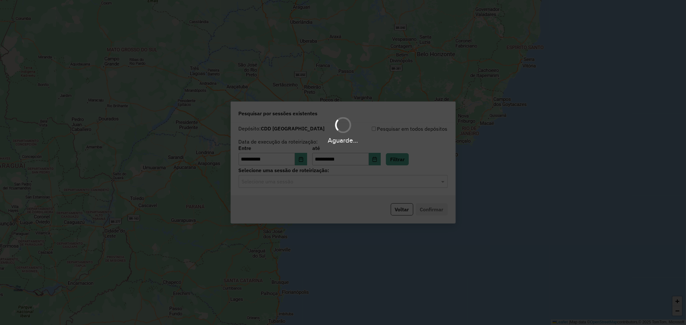
click at [333, 183] on div "Aguarde..." at bounding box center [343, 162] width 686 height 325
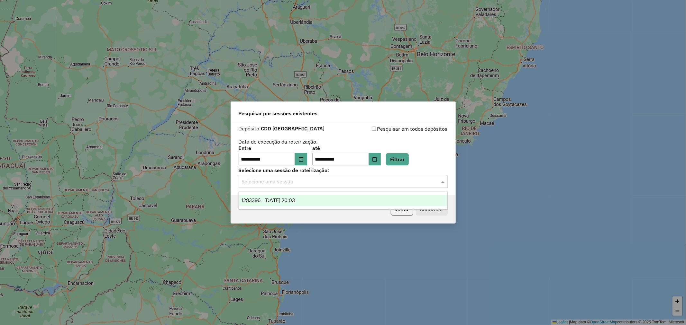
click at [333, 185] on input "text" at bounding box center [337, 182] width 190 height 8
click at [329, 203] on div "1283396 - [DATE] 20:03" at bounding box center [343, 200] width 208 height 11
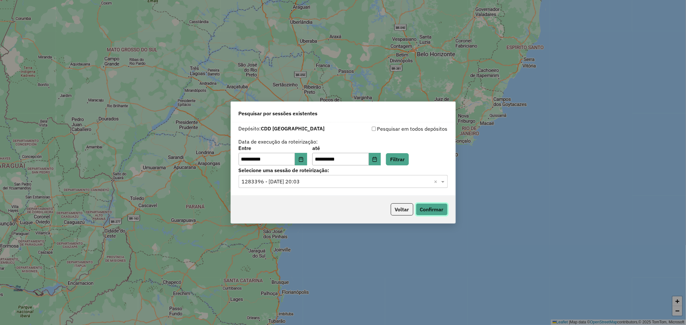
click at [442, 212] on button "Confirmar" at bounding box center [432, 209] width 32 height 12
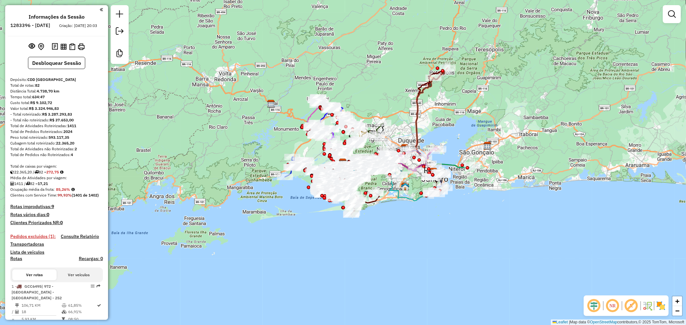
scroll to position [2676, 0]
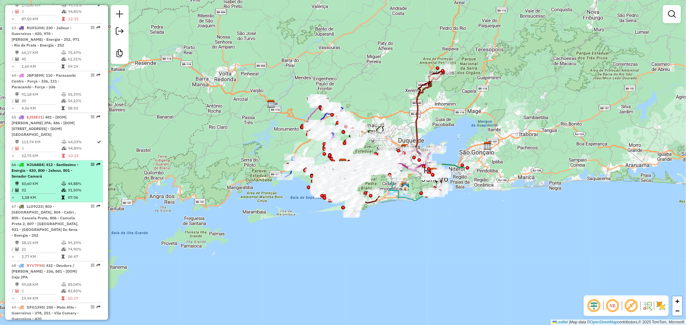
click at [60, 163] on span "| 412 - Santissimo - Energia - 420, 800 - Jabour, 801 - Senador Camará" at bounding box center [45, 170] width 67 height 16
select select "**********"
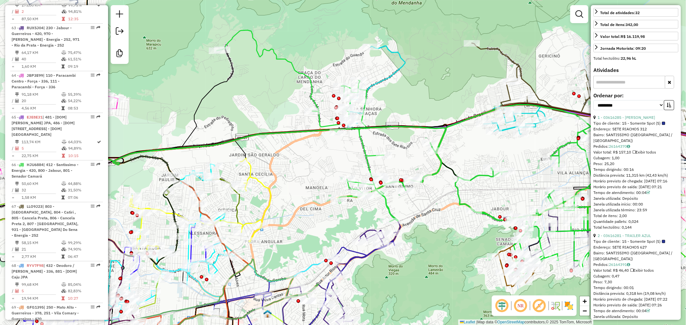
scroll to position [214, 0]
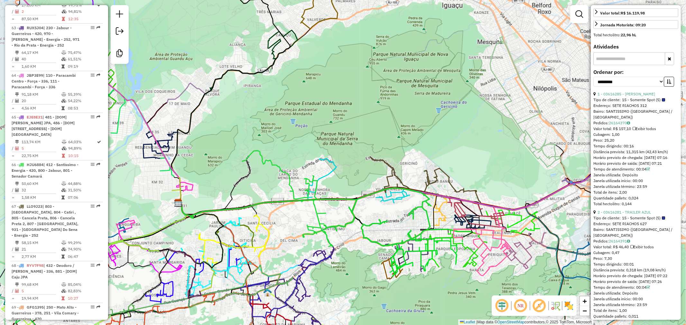
drag, startPoint x: 402, startPoint y: 205, endPoint x: 317, endPoint y: 213, distance: 85.9
click at [317, 213] on icon at bounding box center [287, 199] width 91 height 96
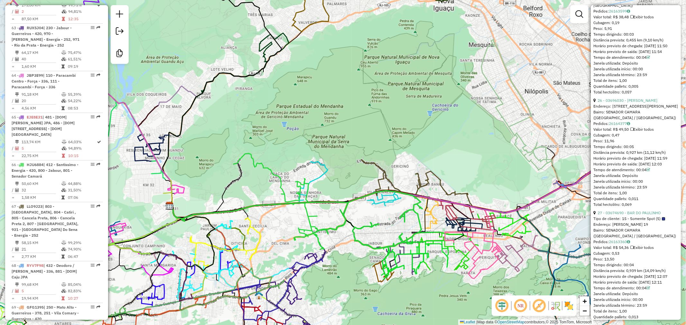
scroll to position [3429, 0]
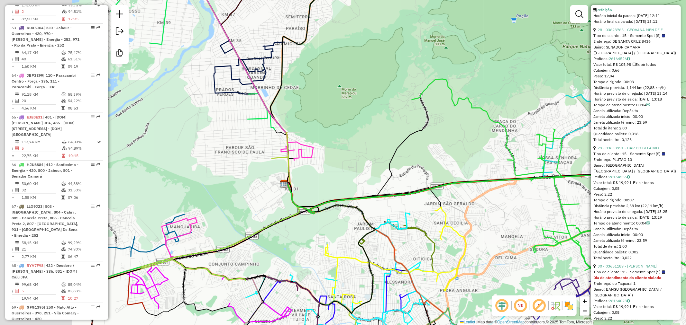
drag, startPoint x: 180, startPoint y: 236, endPoint x: 301, endPoint y: 224, distance: 121.1
click at [301, 224] on div "Janela de atendimento Grade de atendimento Capacidade Transportadoras Veículos …" at bounding box center [343, 162] width 686 height 325
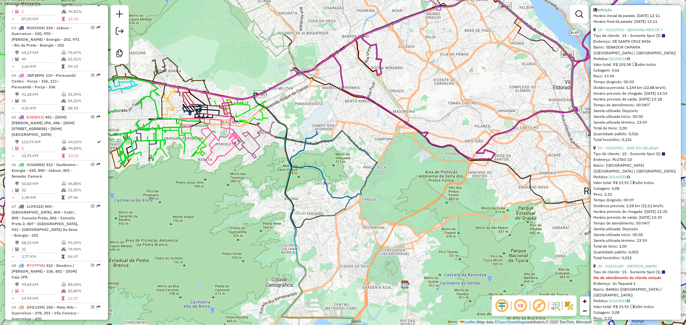
click at [406, 288] on img at bounding box center [405, 285] width 8 height 8
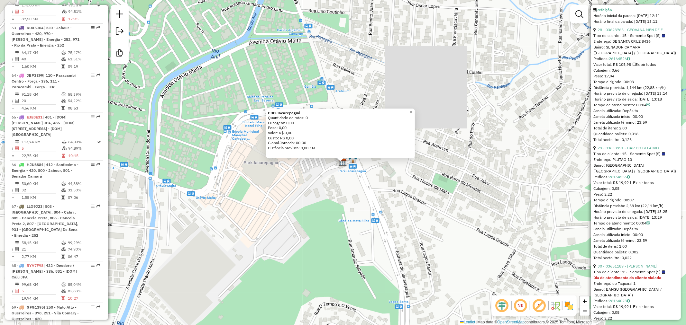
click at [396, 252] on div "CDD Jacarepaguá Quantidade de rotas: 0 Cubagem: 0,00 Peso: 0,00 Valor: R$ 0,00 …" at bounding box center [343, 162] width 686 height 325
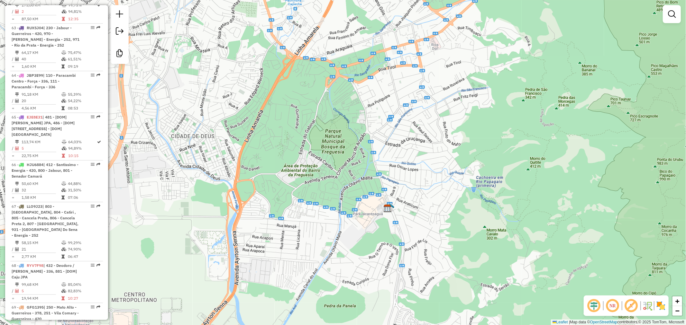
drag, startPoint x: 407, startPoint y: 259, endPoint x: 399, endPoint y: 278, distance: 20.9
click at [399, 278] on div "Janela de atendimento Grade de atendimento Capacidade Transportadoras Veículos …" at bounding box center [343, 162] width 686 height 325
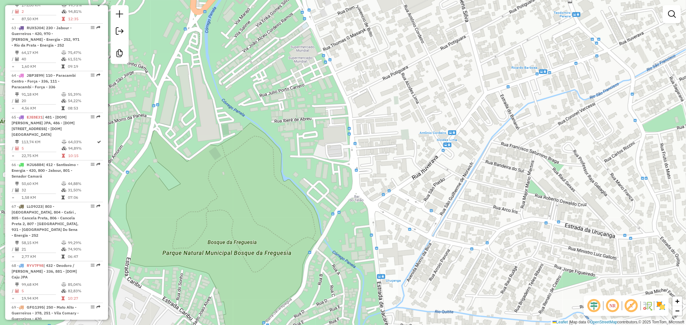
drag, startPoint x: 362, startPoint y: 131, endPoint x: 357, endPoint y: 185, distance: 54.0
click at [357, 185] on div "Janela de atendimento Grade de atendimento Capacidade Transportadoras Veículos …" at bounding box center [343, 162] width 686 height 325
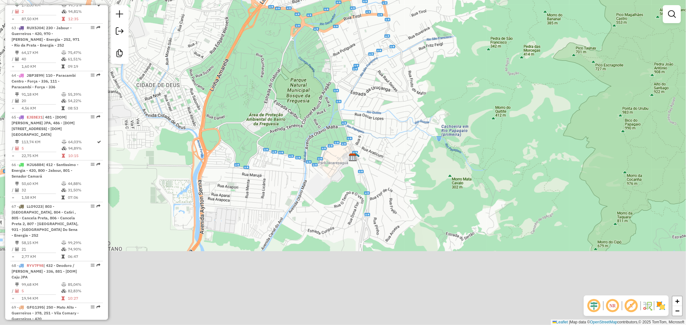
drag, startPoint x: 376, startPoint y: 252, endPoint x: 351, endPoint y: 132, distance: 122.6
click at [351, 132] on div "Janela de atendimento Grade de atendimento Capacidade Transportadoras Veículos …" at bounding box center [343, 162] width 686 height 325
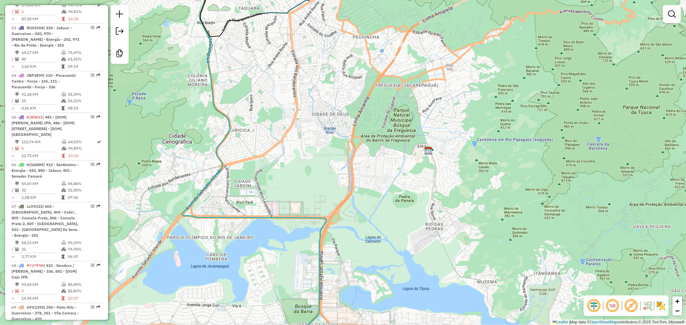
drag, startPoint x: 367, startPoint y: 265, endPoint x: 442, endPoint y: 237, distance: 79.3
click at [442, 237] on div "Janela de atendimento Grade de atendimento Capacidade Transportadoras Veículos …" at bounding box center [343, 162] width 686 height 325
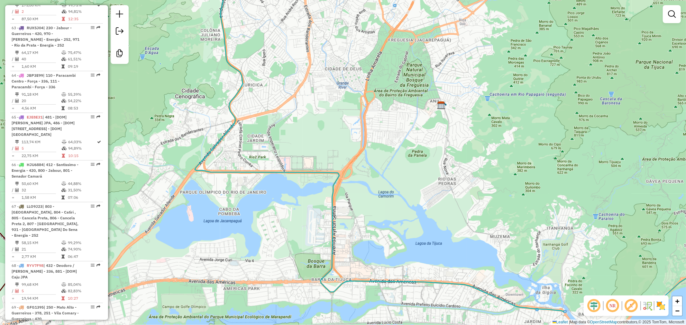
drag, startPoint x: 328, startPoint y: 224, endPoint x: 341, endPoint y: 177, distance: 48.1
click at [341, 177] on icon at bounding box center [481, 117] width 573 height 390
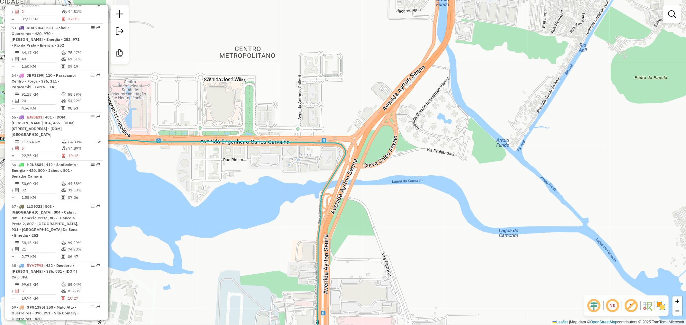
drag, startPoint x: 350, startPoint y: 154, endPoint x: 331, endPoint y: 265, distance: 112.8
click at [329, 271] on div "Janela de atendimento Grade de atendimento Capacidade Transportadoras Veículos …" at bounding box center [343, 162] width 686 height 325
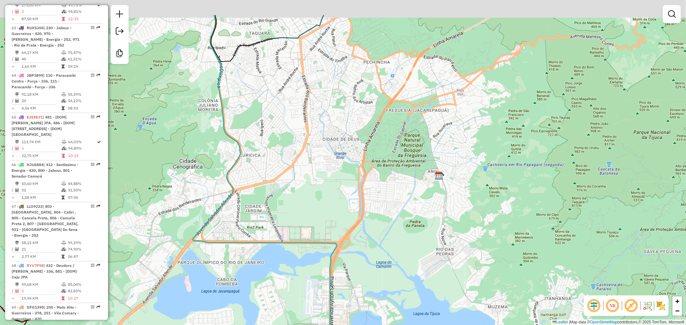
drag, startPoint x: 363, startPoint y: 174, endPoint x: 361, endPoint y: 224, distance: 50.8
click at [361, 224] on div "Janela de atendimento Grade de atendimento Capacidade Transportadoras Veículos …" at bounding box center [343, 162] width 686 height 325
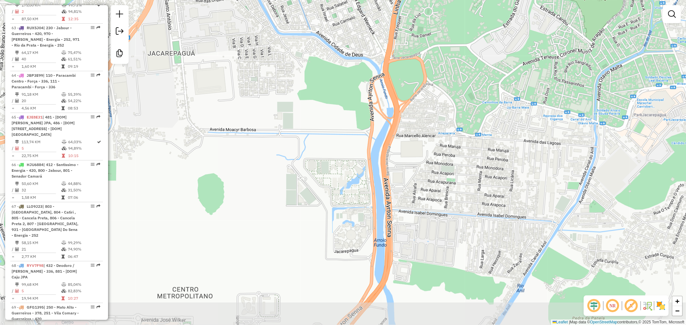
drag, startPoint x: 367, startPoint y: 271, endPoint x: 370, endPoint y: 193, distance: 78.2
click at [370, 193] on div "Janela de atendimento Grade de atendimento Capacidade Transportadoras Veículos …" at bounding box center [343, 162] width 686 height 325
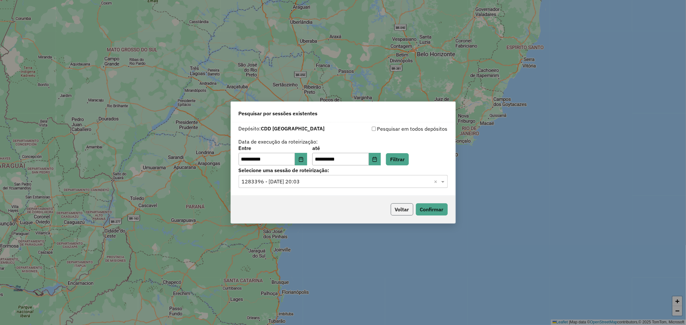
click at [406, 211] on button "Voltar" at bounding box center [402, 209] width 23 height 12
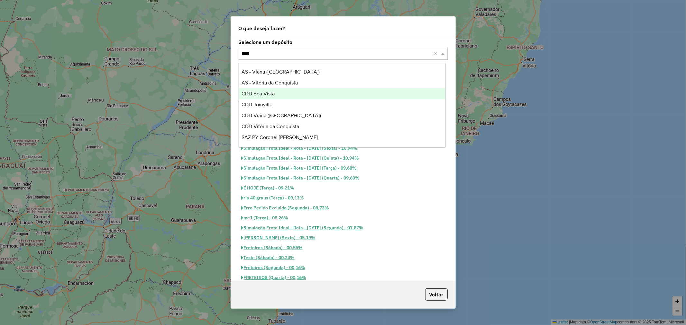
type input "*****"
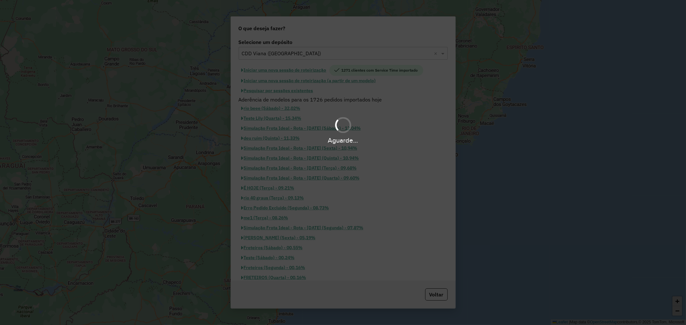
click at [301, 90] on div "Aguarde..." at bounding box center [343, 162] width 686 height 325
click at [300, 90] on div "Aguarde..." at bounding box center [343, 162] width 686 height 325
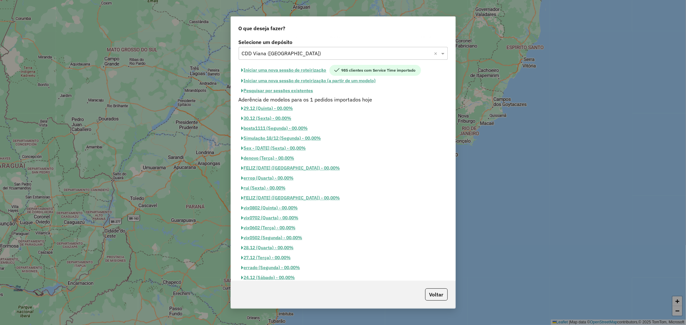
click at [306, 94] on button "Pesquisar por sessões existentes" at bounding box center [277, 91] width 77 height 10
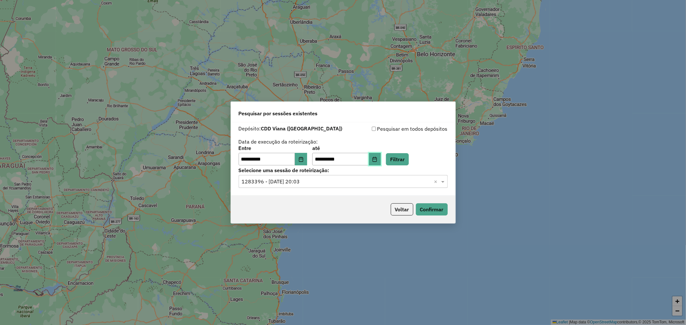
click at [381, 158] on button "Choose Date" at bounding box center [375, 159] width 12 height 13
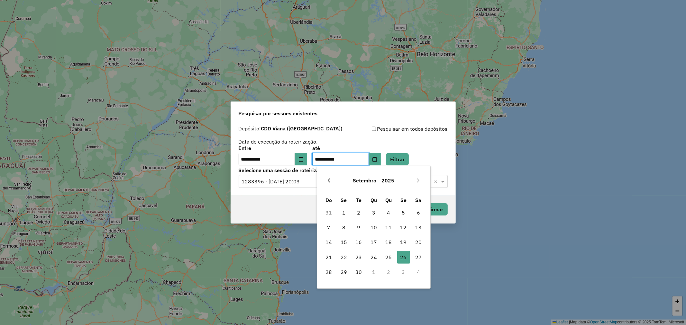
click at [329, 182] on icon "Previous Month" at bounding box center [328, 180] width 5 height 5
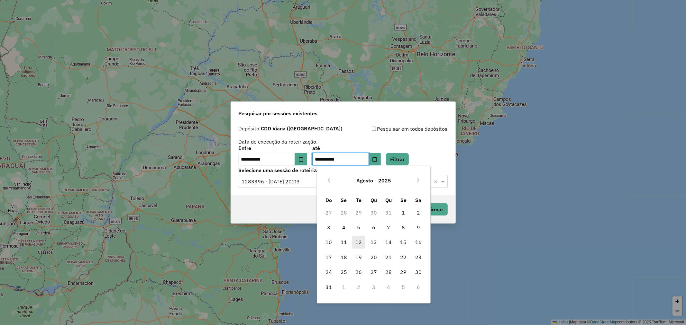
click at [356, 245] on span "12" at bounding box center [358, 242] width 13 height 13
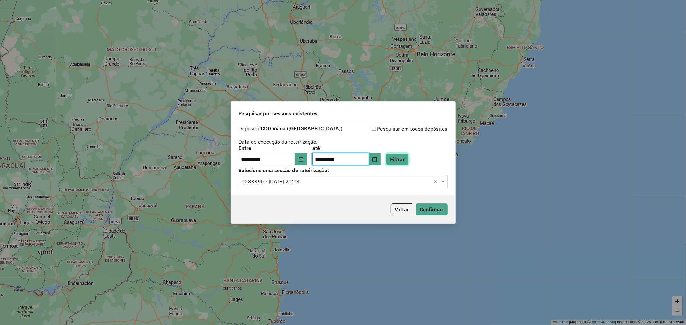
click at [409, 159] on button "Filtrar" at bounding box center [397, 159] width 23 height 12
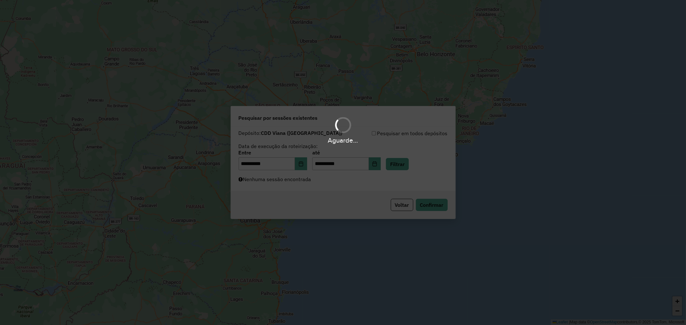
click at [325, 181] on div "Aguarde..." at bounding box center [343, 162] width 686 height 325
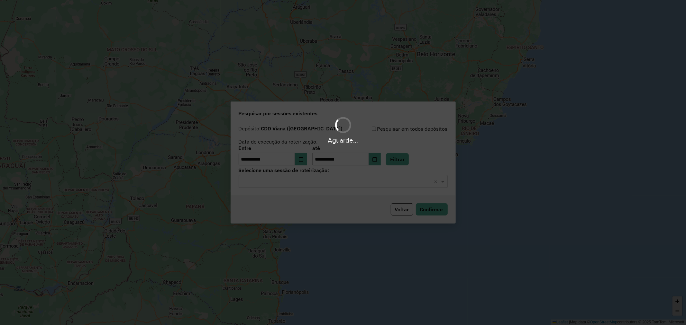
click at [297, 180] on div "Aguarde..." at bounding box center [343, 162] width 686 height 325
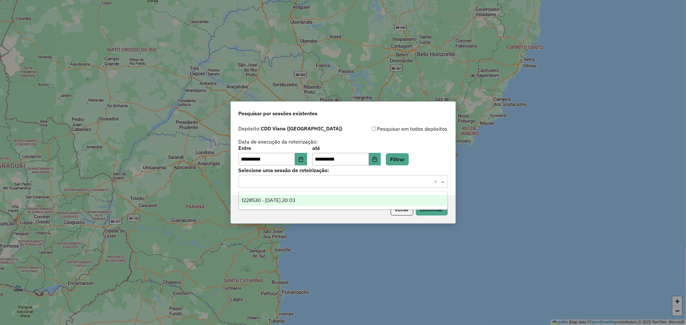
click at [323, 178] on input "text" at bounding box center [337, 182] width 190 height 8
click at [337, 200] on div "1228530 - [DATE] 20:03" at bounding box center [343, 200] width 208 height 11
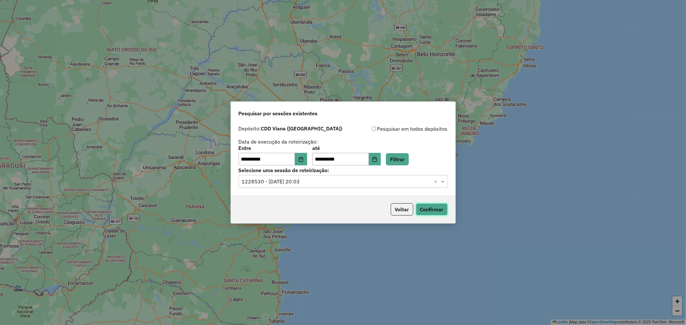
click at [438, 212] on button "Confirmar" at bounding box center [432, 209] width 32 height 12
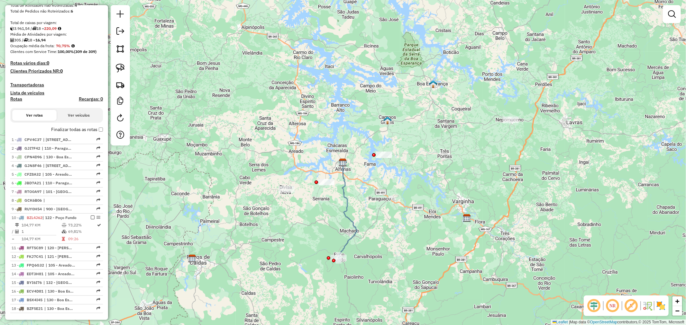
scroll to position [285, 0]
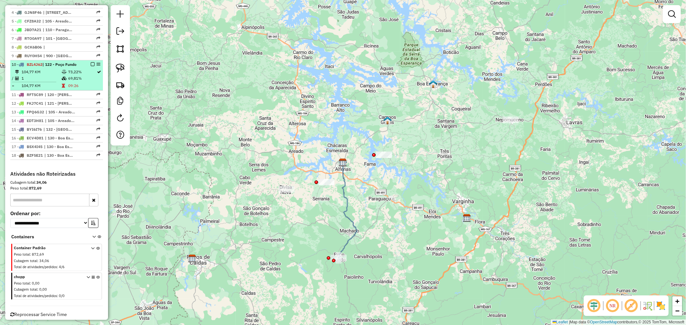
click at [79, 79] on td "69,81%" at bounding box center [82, 78] width 29 height 6
select select "**********"
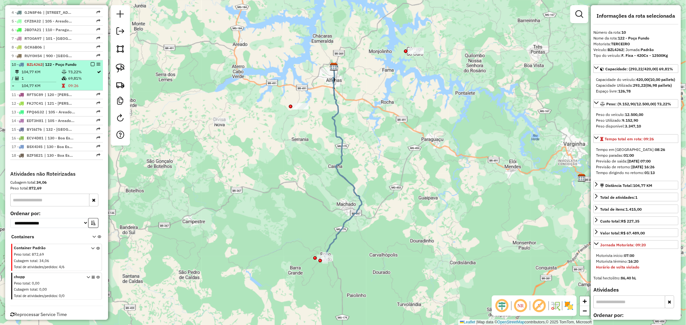
drag, startPoint x: 99, startPoint y: 64, endPoint x: 96, endPoint y: 62, distance: 3.9
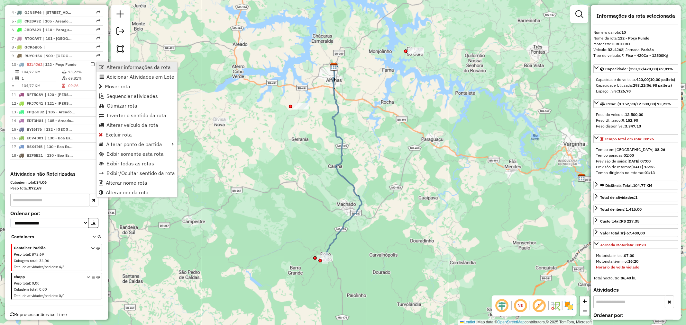
click at [103, 65] on span "Alterar informações da rota" at bounding box center [101, 67] width 5 height 5
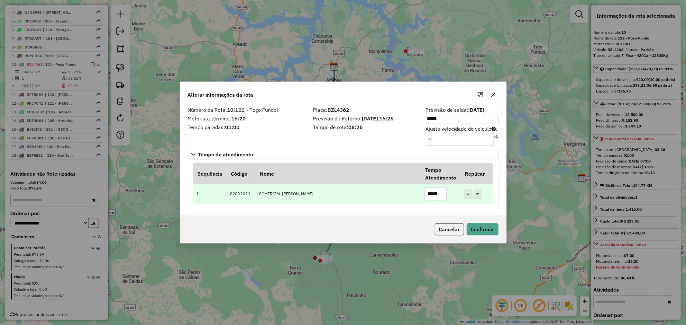
click at [380, 199] on td "COMERCIAL JOAO OLINT" at bounding box center [338, 195] width 165 height 20
click at [433, 194] on input "*****" at bounding box center [435, 194] width 23 height 13
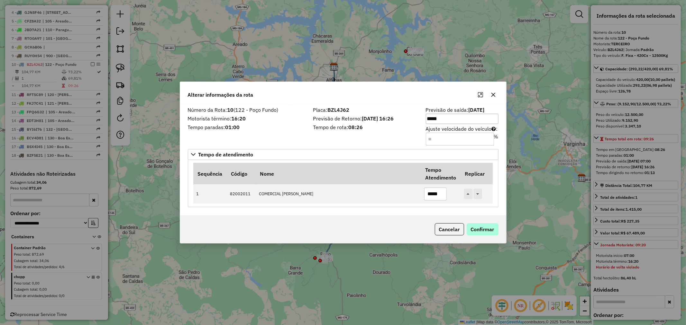
type input "*****"
click at [475, 228] on button "Confirmar" at bounding box center [482, 229] width 32 height 12
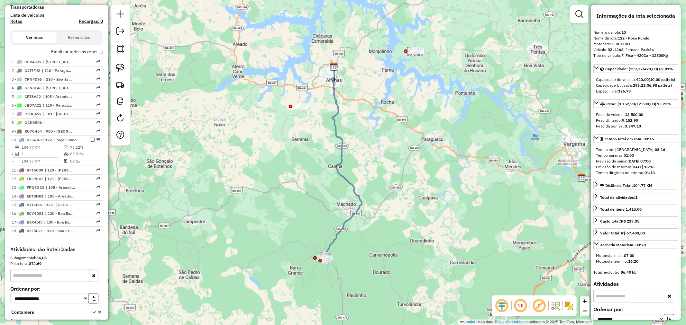
scroll to position [214, 0]
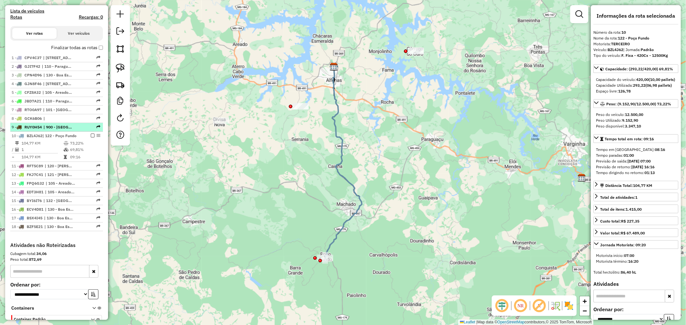
click at [60, 126] on span "| 900 - Centro de Alfenas" at bounding box center [58, 127] width 30 height 6
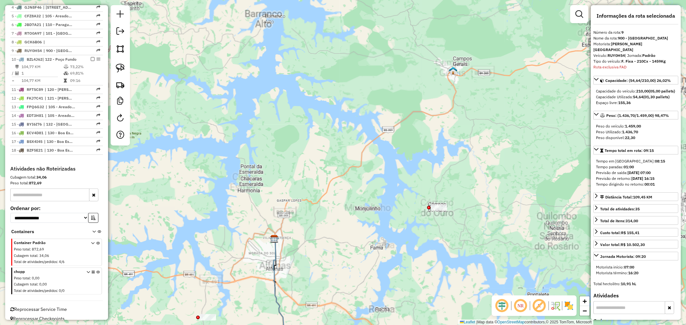
scroll to position [298, 0]
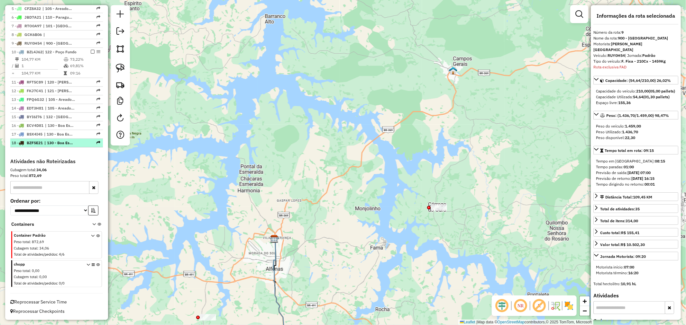
click at [62, 145] on span "| 130 - Boa Esperança" at bounding box center [59, 143] width 30 height 6
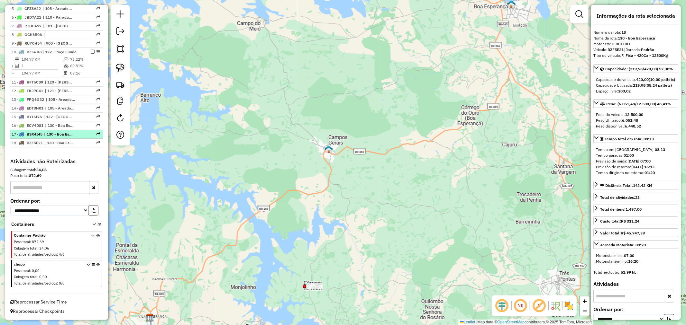
click at [64, 135] on span "| 130 - Boa Esperança" at bounding box center [59, 134] width 30 height 6
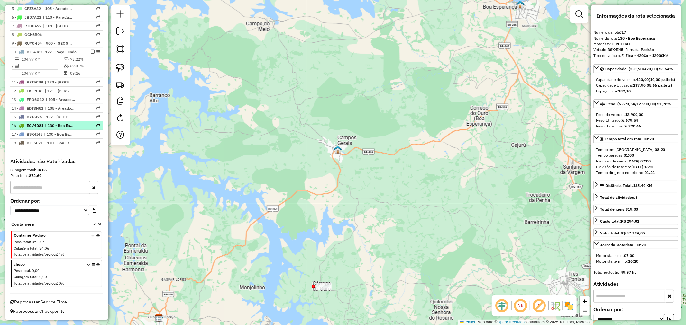
click at [63, 123] on span "| 130 - Boa Esperança" at bounding box center [60, 126] width 30 height 6
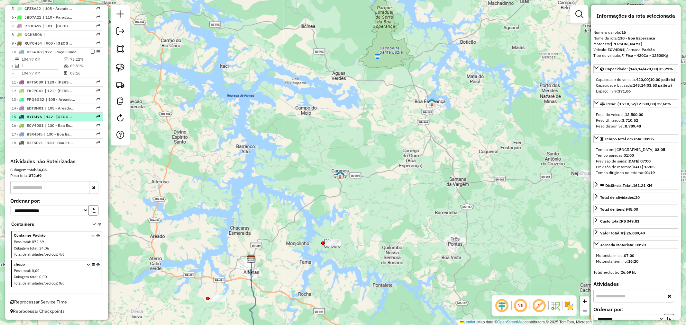
click at [57, 119] on span "| 132 - Campo do Meio" at bounding box center [58, 117] width 30 height 6
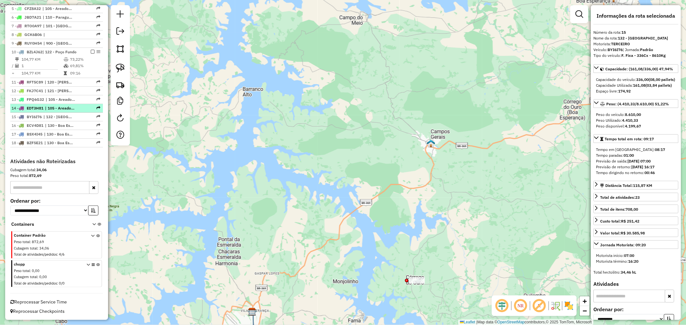
click at [66, 108] on span "| 105 - Areado e Alterosa" at bounding box center [60, 108] width 30 height 6
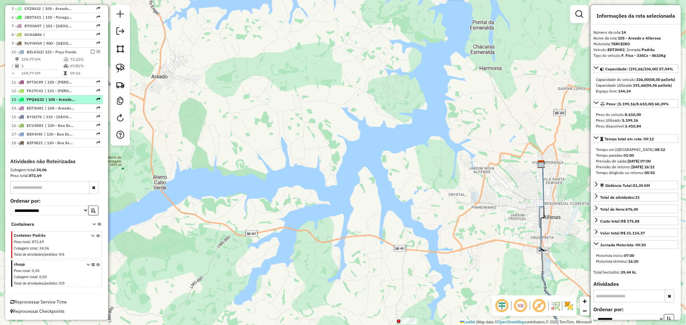
click at [57, 100] on span "| 105 - Areado e Alterosa" at bounding box center [61, 100] width 30 height 6
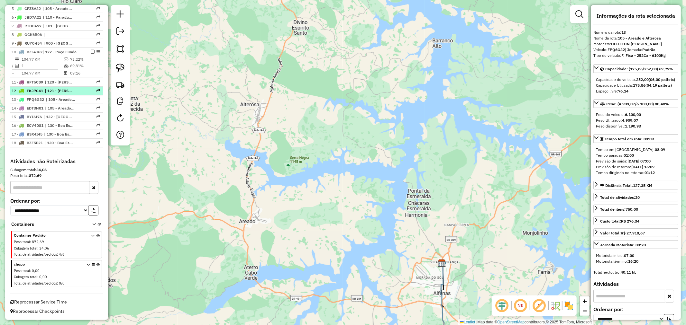
click at [57, 92] on span "| 121 - Machado B, 902 - Centro Machado" at bounding box center [60, 91] width 30 height 6
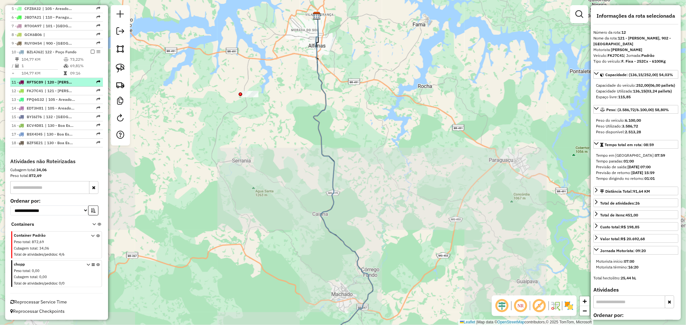
click at [61, 81] on span "| 120 - Machado A, 121 - Machado B, 122 - Poço Fundo" at bounding box center [60, 82] width 30 height 6
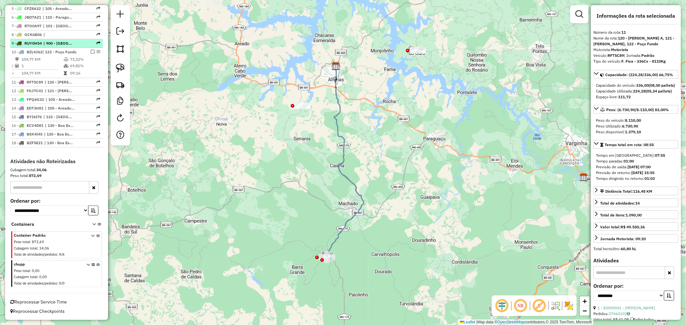
drag, startPoint x: 59, startPoint y: 43, endPoint x: 49, endPoint y: 40, distance: 11.1
click at [59, 43] on span "| 900 - Centro de Alfenas" at bounding box center [58, 44] width 30 height 6
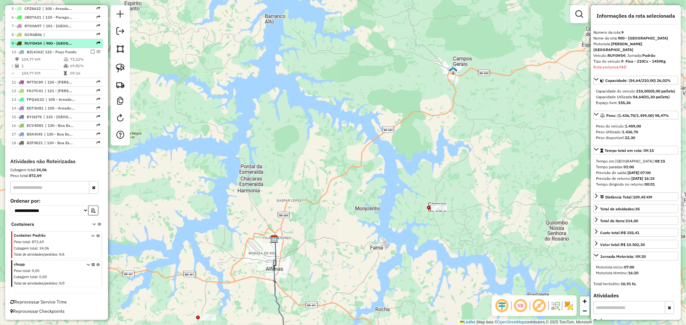
click at [52, 41] on span "| 900 - Centro de Alfenas" at bounding box center [58, 44] width 30 height 6
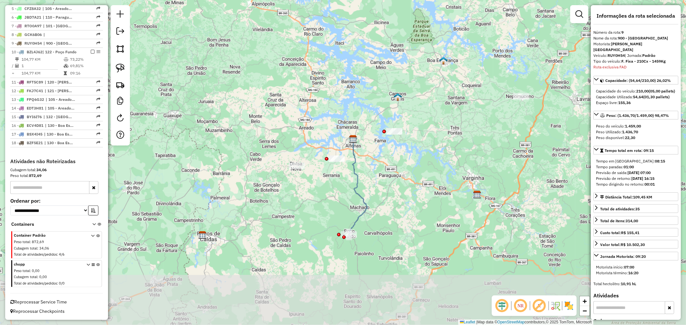
drag, startPoint x: 370, startPoint y: 269, endPoint x: 375, endPoint y: 178, distance: 91.1
click at [375, 178] on div "Janela de atendimento Grade de atendimento Capacidade Transportadoras Veículos …" at bounding box center [343, 162] width 686 height 325
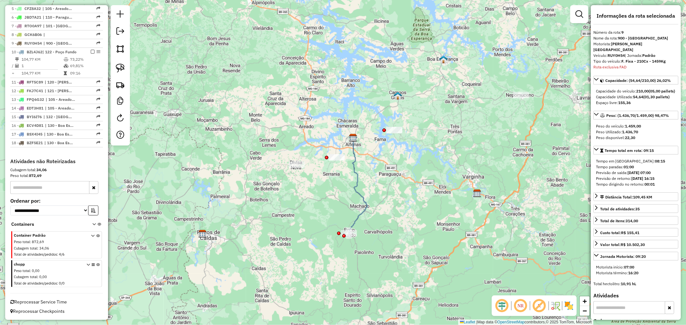
click at [615, 53] on strong "RUY0H54" at bounding box center [615, 55] width 17 height 5
copy div "RUY0H54"
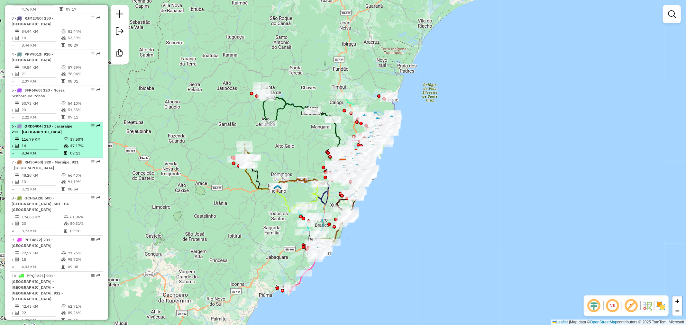
scroll to position [393, 0]
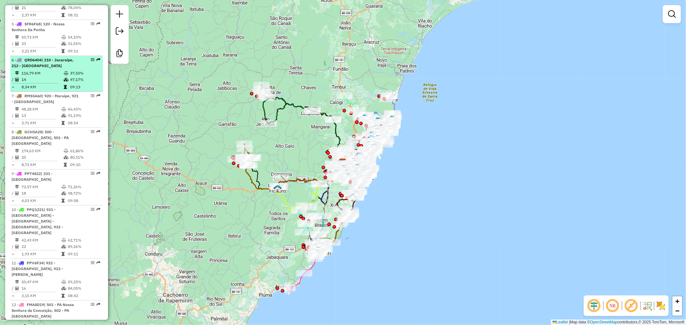
click at [71, 77] on td "37,50%" at bounding box center [85, 73] width 31 height 6
select select "**********"
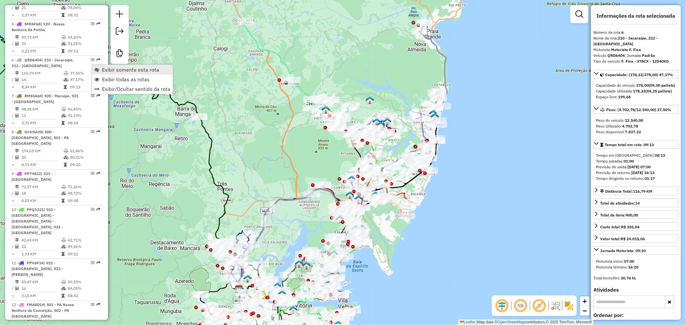
click at [95, 68] on span "Exibir somente esta rota" at bounding box center [96, 69] width 5 height 5
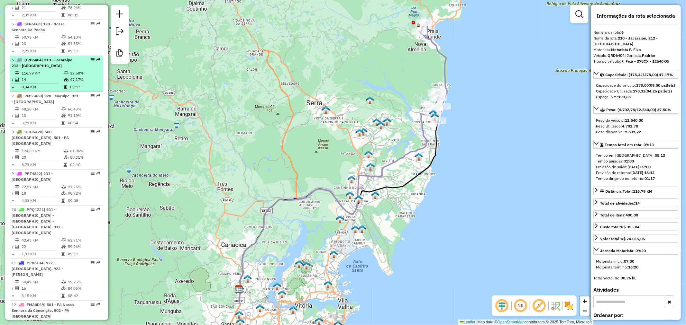
click at [60, 68] on span "| 210 - Jacaraipe, 212 - Bairro das Laranjeiras" at bounding box center [43, 63] width 62 height 11
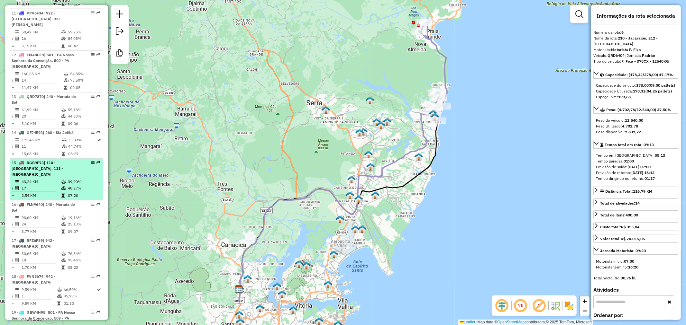
scroll to position [679, 0]
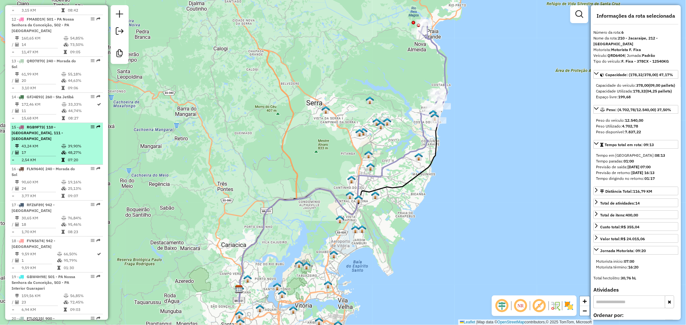
click at [51, 126] on div "15 - RGB9F73 | 110 - Vila Garrido, 111 - Nossa Senhora das Neves" at bounding box center [46, 132] width 68 height 17
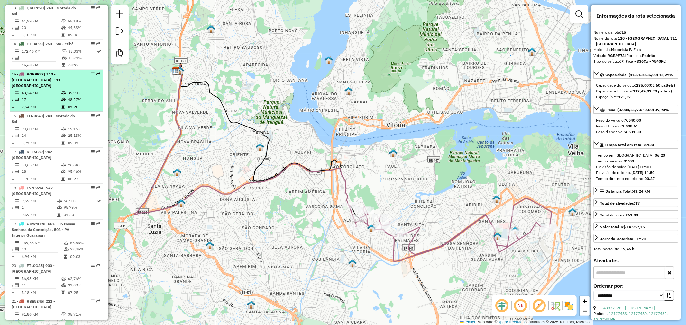
scroll to position [714, 0]
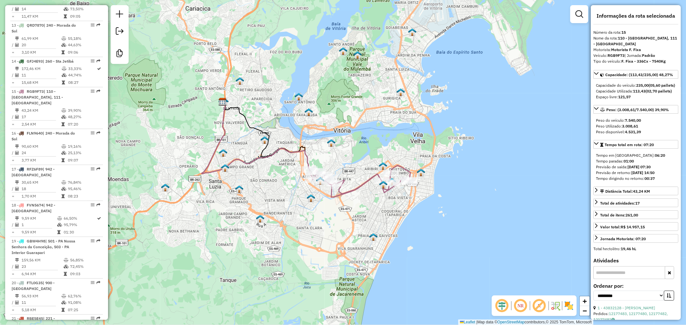
drag, startPoint x: 203, startPoint y: 195, endPoint x: 236, endPoint y: 179, distance: 36.2
click at [236, 179] on div "Janela de atendimento Grade de atendimento Capacidade Transportadoras Veículos …" at bounding box center [343, 162] width 686 height 325
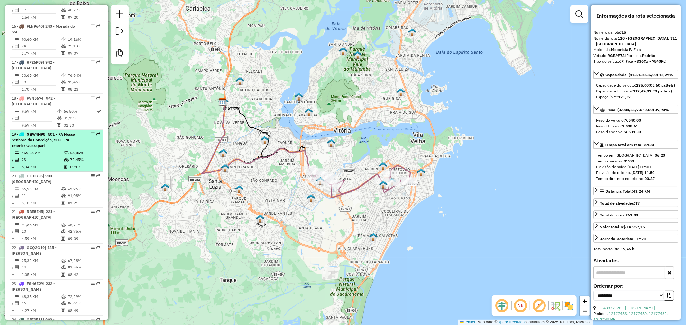
scroll to position [857, 0]
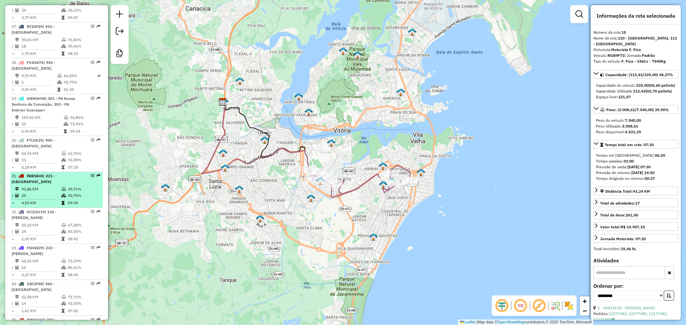
click at [68, 186] on td "35,71%" at bounding box center [84, 189] width 32 height 6
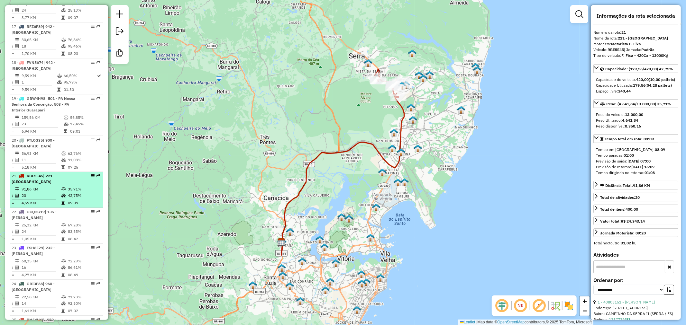
click at [73, 174] on div "21 - RBE5E45 | 221 - Novo Porto Canoa" at bounding box center [46, 180] width 68 height 12
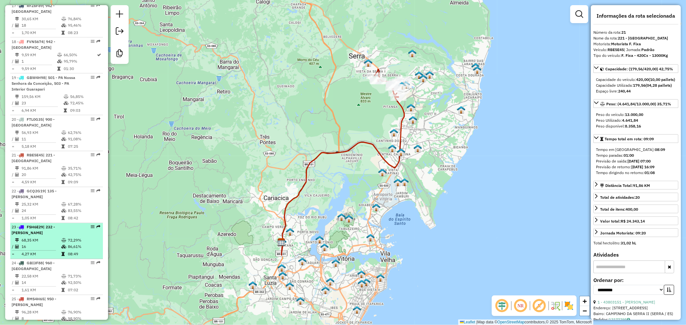
scroll to position [928, 0]
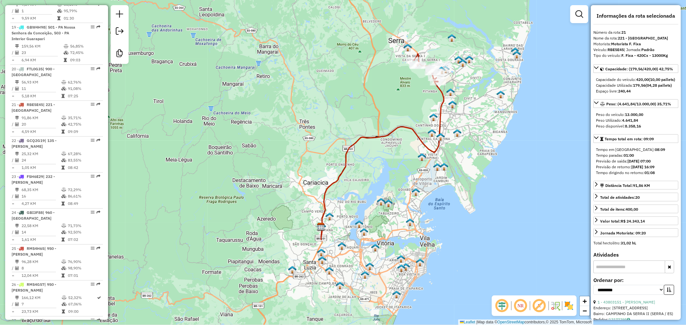
drag, startPoint x: 321, startPoint y: 244, endPoint x: 334, endPoint y: 236, distance: 15.0
click at [334, 236] on div "Janela de atendimento Grade de atendimento Capacidade Transportadoras Veículos …" at bounding box center [343, 162] width 686 height 325
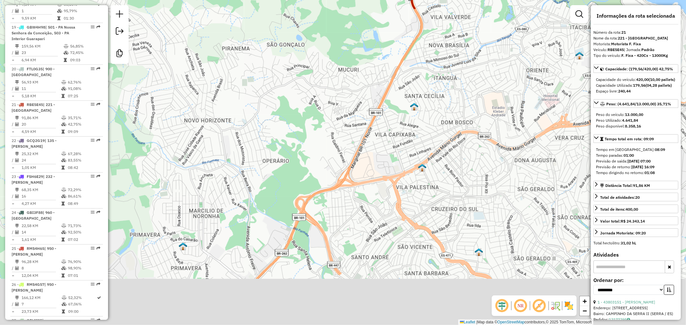
drag, startPoint x: 308, startPoint y: 284, endPoint x: 337, endPoint y: 205, distance: 84.4
click at [335, 200] on div "Janela de atendimento Grade de atendimento Capacidade Transportadoras Veículos …" at bounding box center [343, 162] width 686 height 325
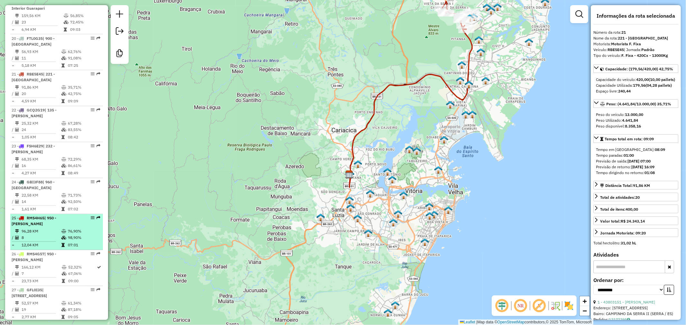
scroll to position [964, 0]
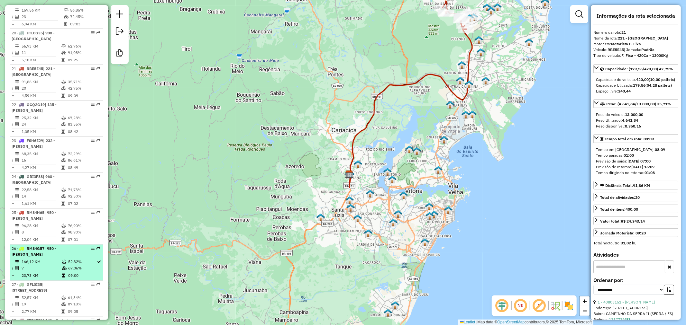
click at [68, 259] on td "52,32%" at bounding box center [82, 262] width 29 height 6
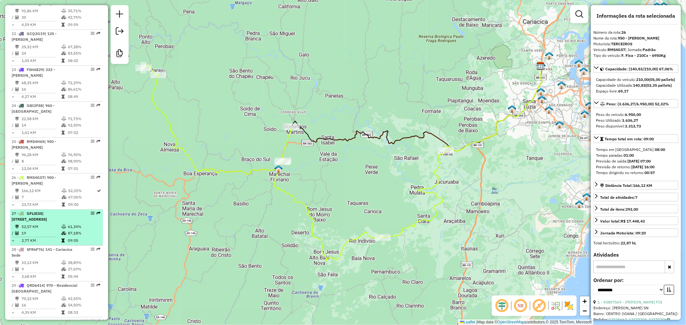
scroll to position [1071, 0]
click at [66, 224] on td at bounding box center [64, 227] width 6 height 6
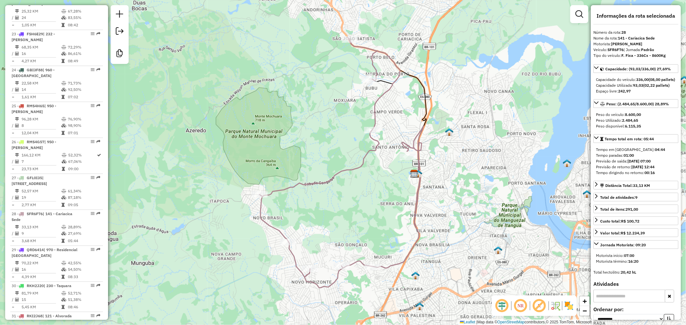
click at [640, 88] on strong "93,03" at bounding box center [638, 85] width 10 height 5
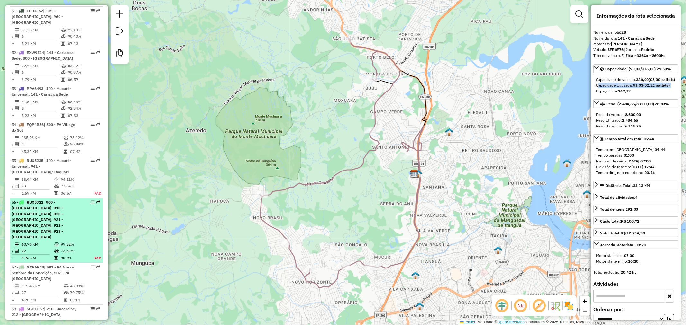
scroll to position [2184, 0]
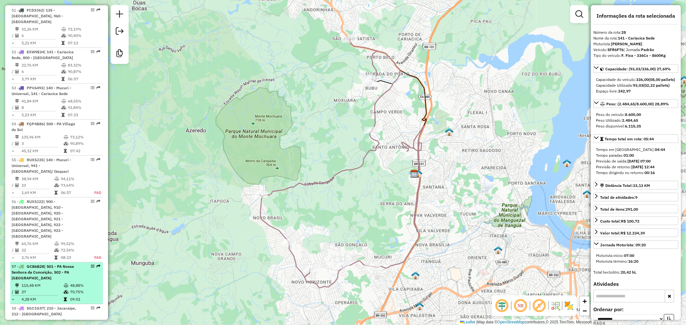
click at [64, 284] on icon at bounding box center [66, 286] width 5 height 4
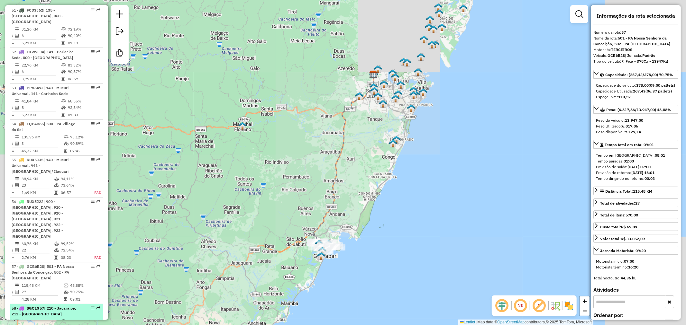
click at [73, 306] on div "58 - SGC1G57 | 210 - Jacaraipe, 212 - Bairro das Laranjeiras" at bounding box center [46, 312] width 68 height 12
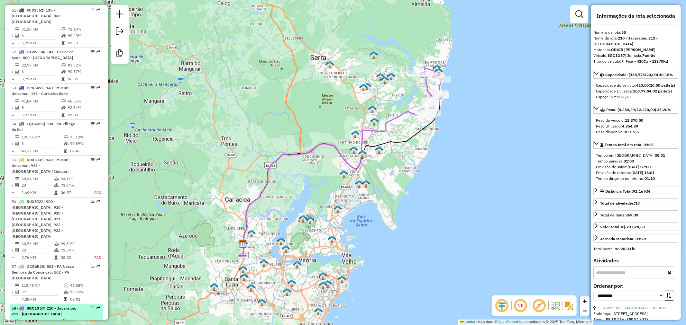
click at [65, 306] on div "58 - SGC1G57 | 210 - Jacaraipe, 212 - Bairro das Laranjeiras" at bounding box center [46, 312] width 68 height 12
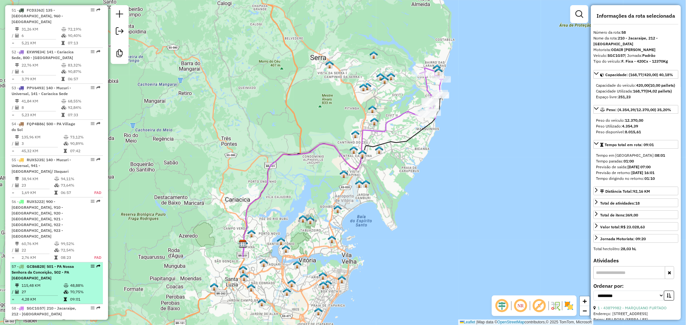
drag, startPoint x: 70, startPoint y: 230, endPoint x: 71, endPoint y: 243, distance: 13.2
click at [60, 264] on span "| 501 - PA Nossa Senhora da Conceição, 502 - PA Nova Guarapari" at bounding box center [43, 272] width 62 height 16
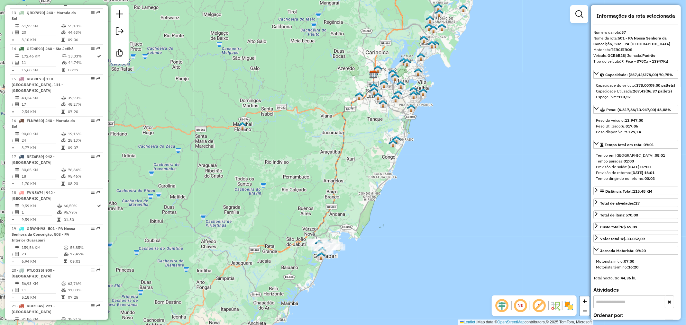
scroll to position [720, 0]
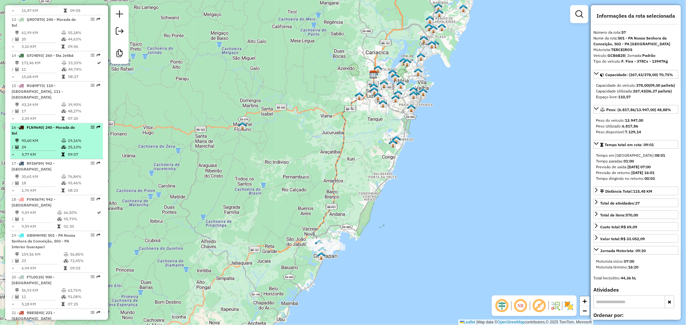
click at [60, 124] on li "16 - FLN9640 | 240 - Morada do Sol 90,60 KM 19,16% / 24 25,13% = 3,77 KM 09:07" at bounding box center [56, 141] width 93 height 36
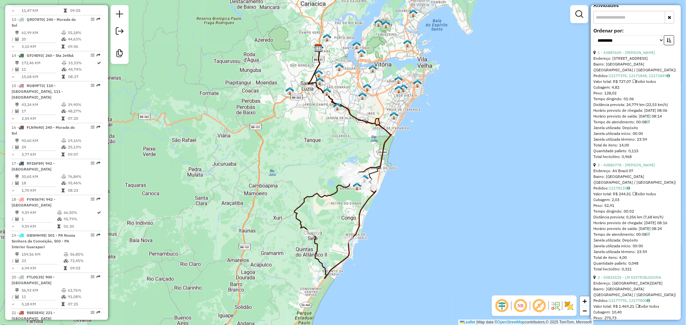
scroll to position [36, 0]
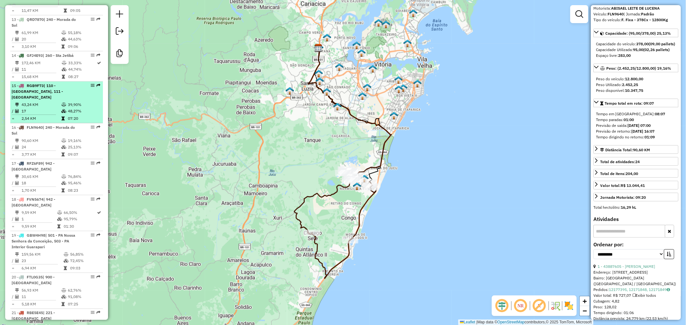
click at [54, 102] on td "43,24 KM" at bounding box center [41, 105] width 40 height 6
drag, startPoint x: 54, startPoint y: 94, endPoint x: 52, endPoint y: 79, distance: 14.2
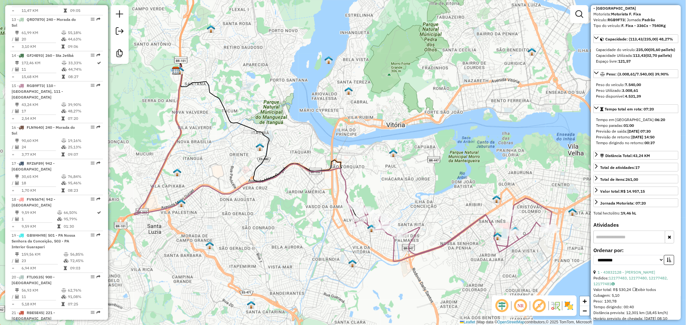
drag, startPoint x: 52, startPoint y: 79, endPoint x: 272, endPoint y: 230, distance: 266.0
click at [272, 230] on div "Janela de atendimento Grade de atendimento Capacidade Transportadoras Veículos …" at bounding box center [343, 162] width 686 height 325
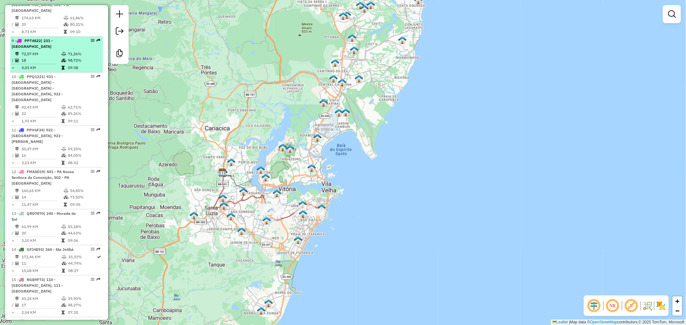
scroll to position [434, 0]
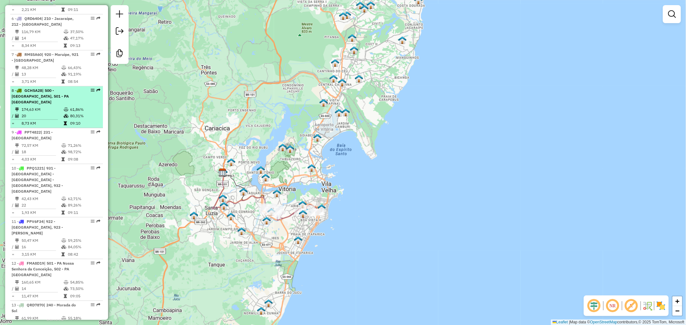
click at [64, 112] on icon at bounding box center [66, 110] width 5 height 4
select select "**********"
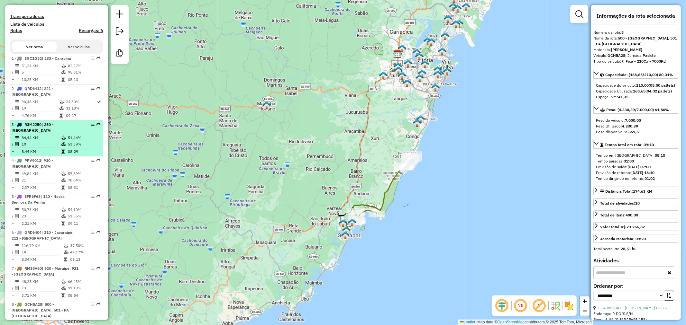
scroll to position [220, 0]
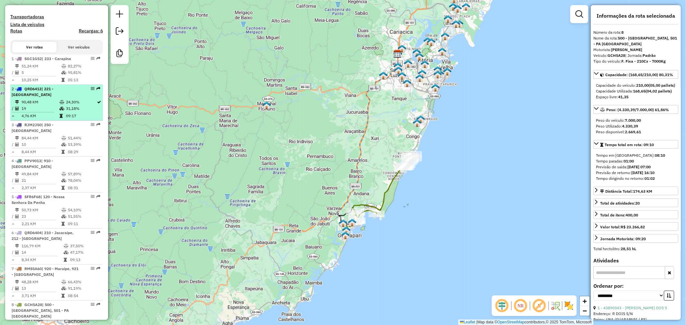
click at [68, 105] on td "24,30%" at bounding box center [81, 102] width 31 height 6
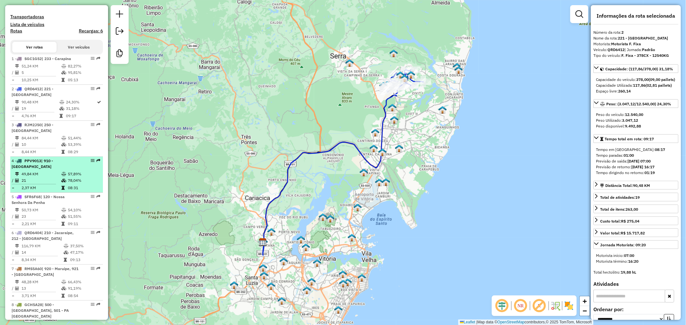
click at [53, 166] on span "| 910 - Santa Clara Ilha" at bounding box center [32, 163] width 41 height 11
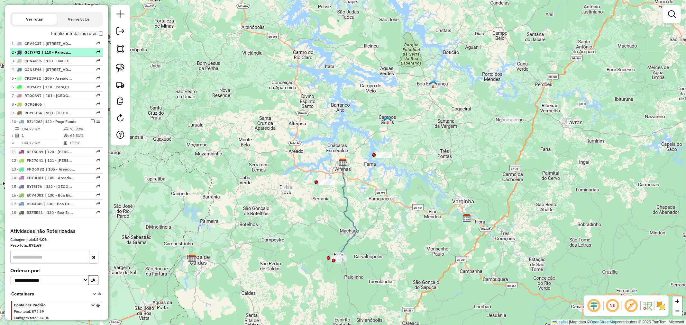
scroll to position [285, 0]
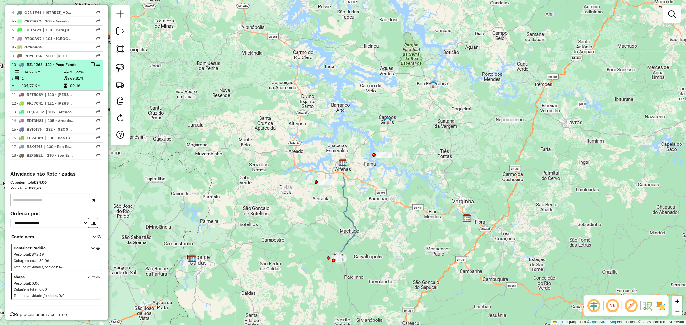
click at [53, 72] on td "104,77 KM" at bounding box center [42, 72] width 42 height 6
select select "**********"
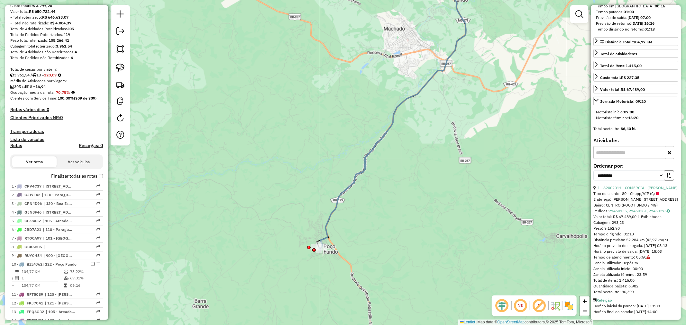
scroll to position [107, 0]
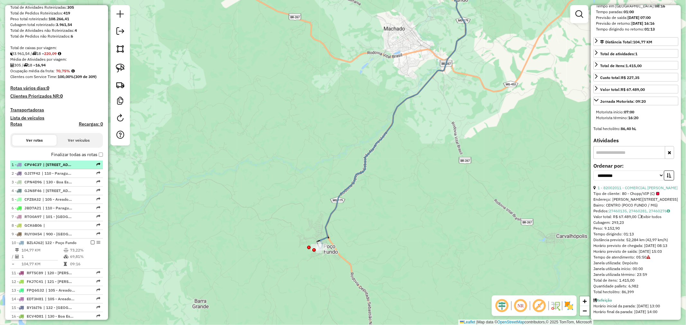
click at [60, 161] on li "1 - CPV4C37 | [STREET_ADDRESS]" at bounding box center [56, 165] width 93 height 9
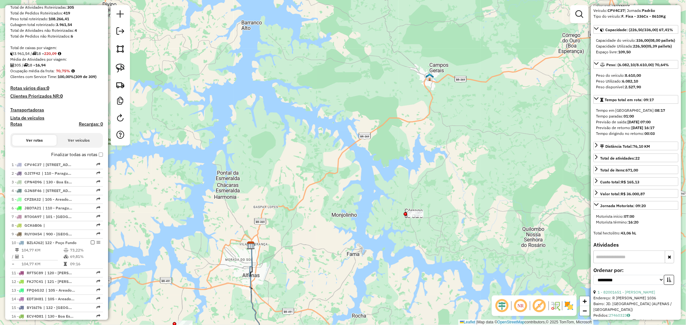
scroll to position [0, 0]
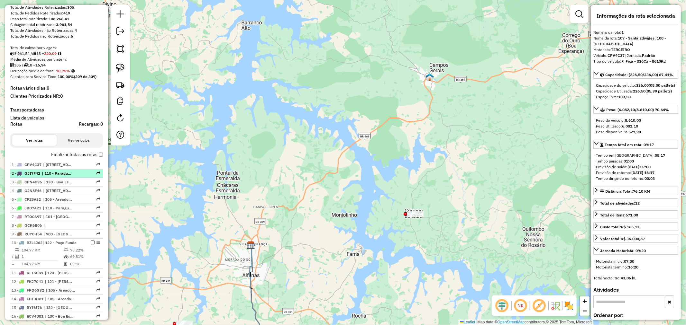
click at [64, 174] on span "| 110 - Paraguaçu" at bounding box center [57, 174] width 30 height 6
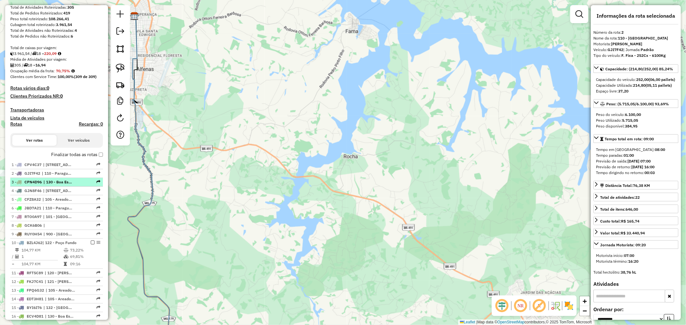
click at [66, 180] on span "| 130 - Boa Esperança" at bounding box center [58, 182] width 30 height 6
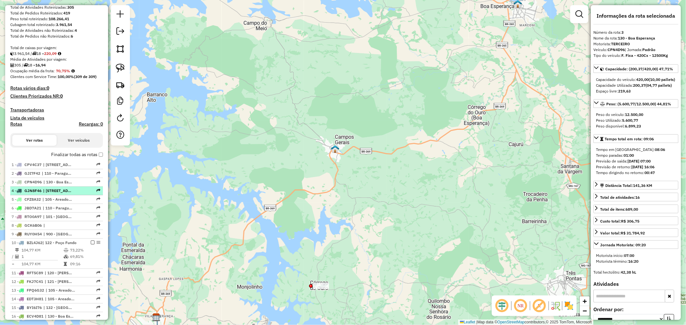
click at [67, 189] on span "| [STREET_ADDRESS] Restrito" at bounding box center [58, 191] width 30 height 6
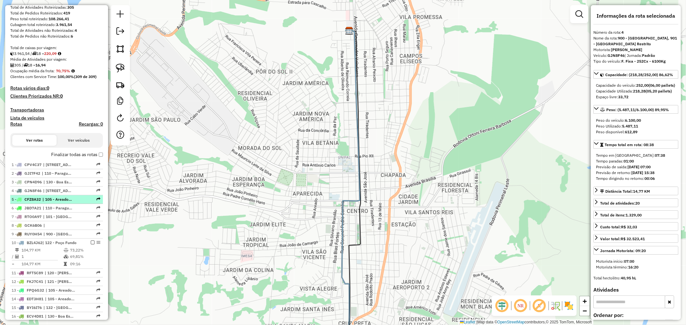
click at [69, 197] on span "| 105 - Areado e Alterosa, 108 - [GEOGRAPHIC_DATA]" at bounding box center [57, 200] width 30 height 6
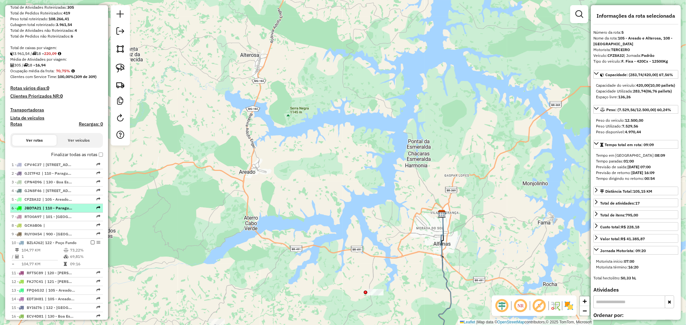
click at [71, 206] on span "| 110 - Paraguaçu" at bounding box center [58, 208] width 30 height 6
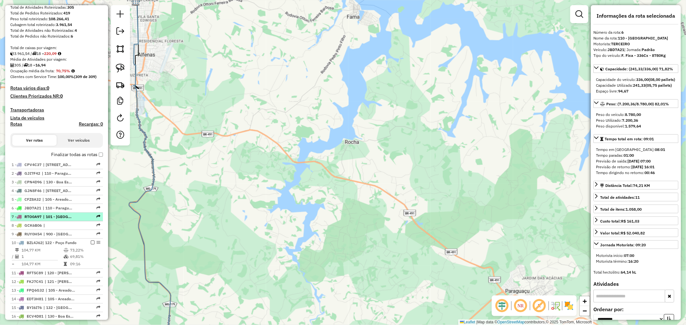
click at [71, 219] on span "| 101 - [GEOGRAPHIC_DATA] / [GEOGRAPHIC_DATA] / [GEOGRAPHIC_DATA]" at bounding box center [58, 217] width 30 height 6
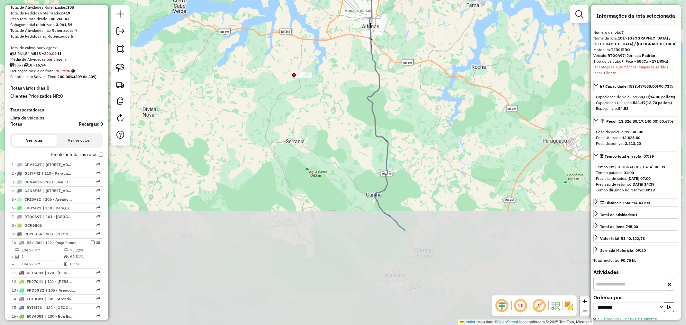
drag, startPoint x: 402, startPoint y: 240, endPoint x: 386, endPoint y: 115, distance: 126.7
click at [386, 115] on div "Janela de atendimento Grade de atendimento Capacidade Transportadoras Veículos …" at bounding box center [343, 162] width 686 height 325
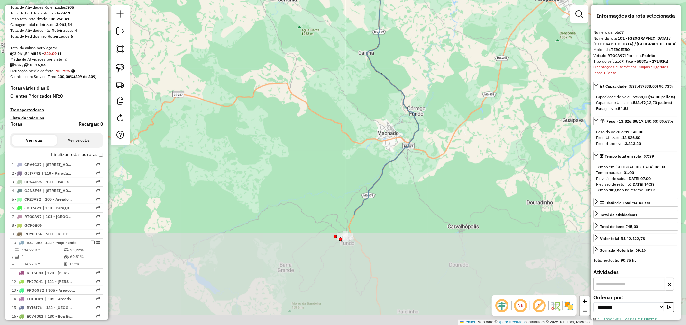
drag, startPoint x: 422, startPoint y: 222, endPoint x: 411, endPoint y: 95, distance: 127.1
click at [411, 93] on div "Janela de atendimento Grade de atendimento Capacidade Transportadoras Veículos …" at bounding box center [343, 162] width 686 height 325
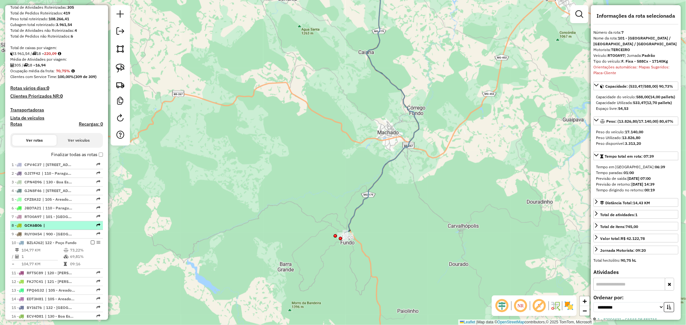
click at [63, 224] on span "|" at bounding box center [58, 226] width 30 height 6
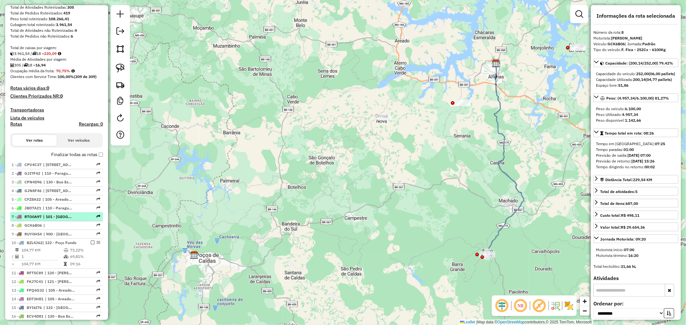
click at [66, 217] on span "| 101 - [GEOGRAPHIC_DATA] / [GEOGRAPHIC_DATA] / [GEOGRAPHIC_DATA]" at bounding box center [58, 217] width 30 height 6
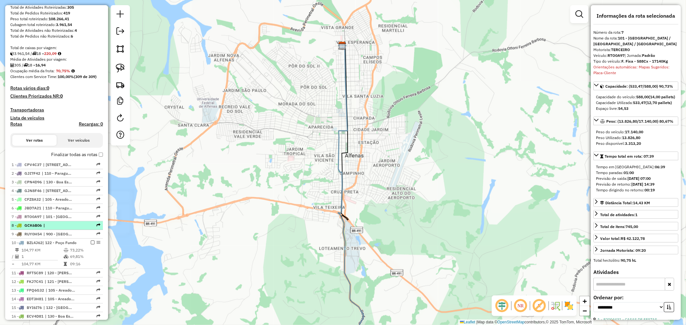
click at [67, 222] on li "8 - GCK6B06 |" at bounding box center [56, 225] width 93 height 9
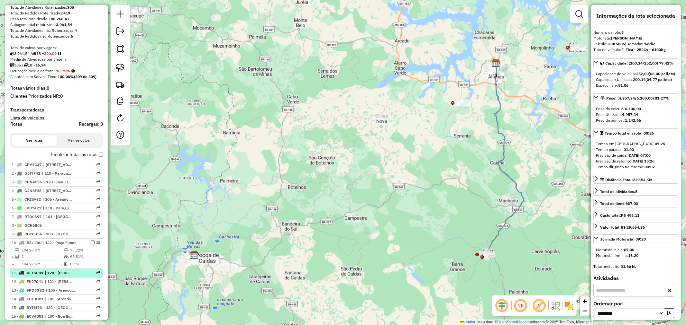
click at [62, 272] on span "| 120 - [PERSON_NAME], 121 - [PERSON_NAME], 122 - Poço Fundo" at bounding box center [60, 273] width 30 height 6
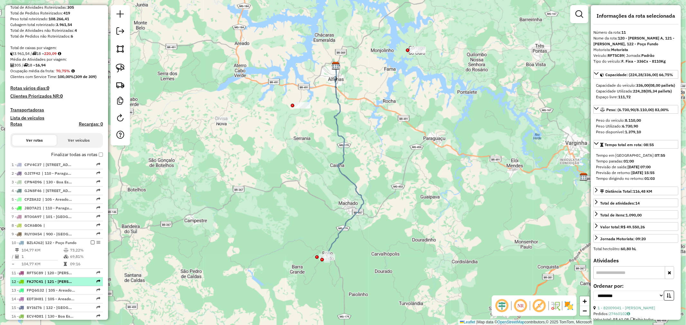
click at [69, 282] on span "| 121 - [PERSON_NAME], 902 - [GEOGRAPHIC_DATA]" at bounding box center [60, 282] width 30 height 6
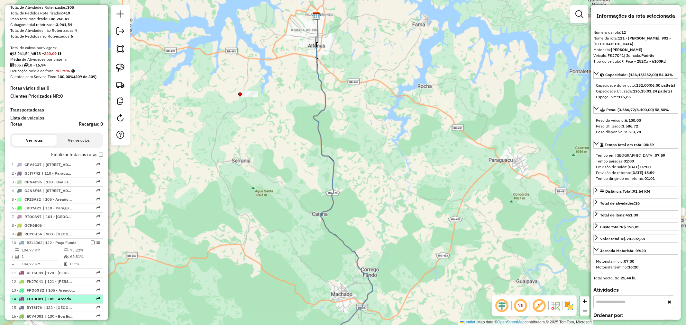
click at [75, 297] on span "| 105 - Areado e Alterosa" at bounding box center [60, 299] width 30 height 6
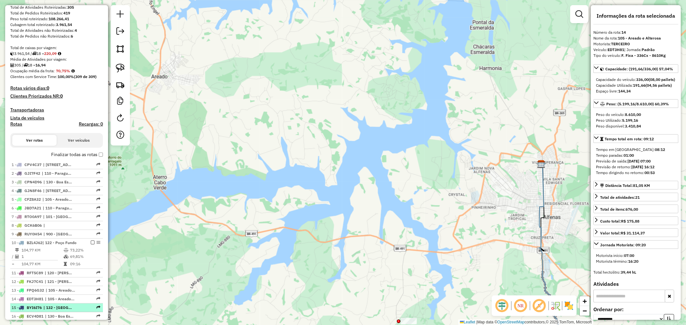
click at [79, 311] on li "15 - BYI6I76 | 132 - [GEOGRAPHIC_DATA]" at bounding box center [56, 308] width 93 height 9
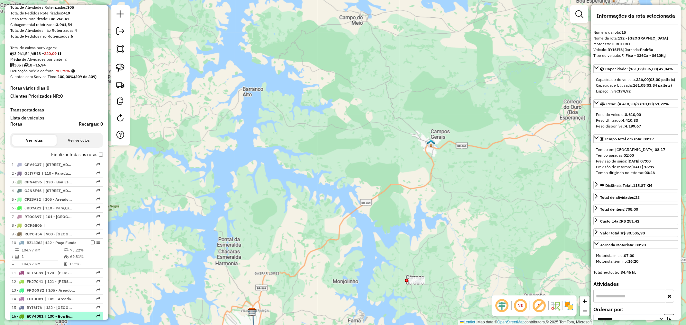
click at [81, 317] on div at bounding box center [90, 316] width 19 height 4
